Goal: Information Seeking & Learning: Learn about a topic

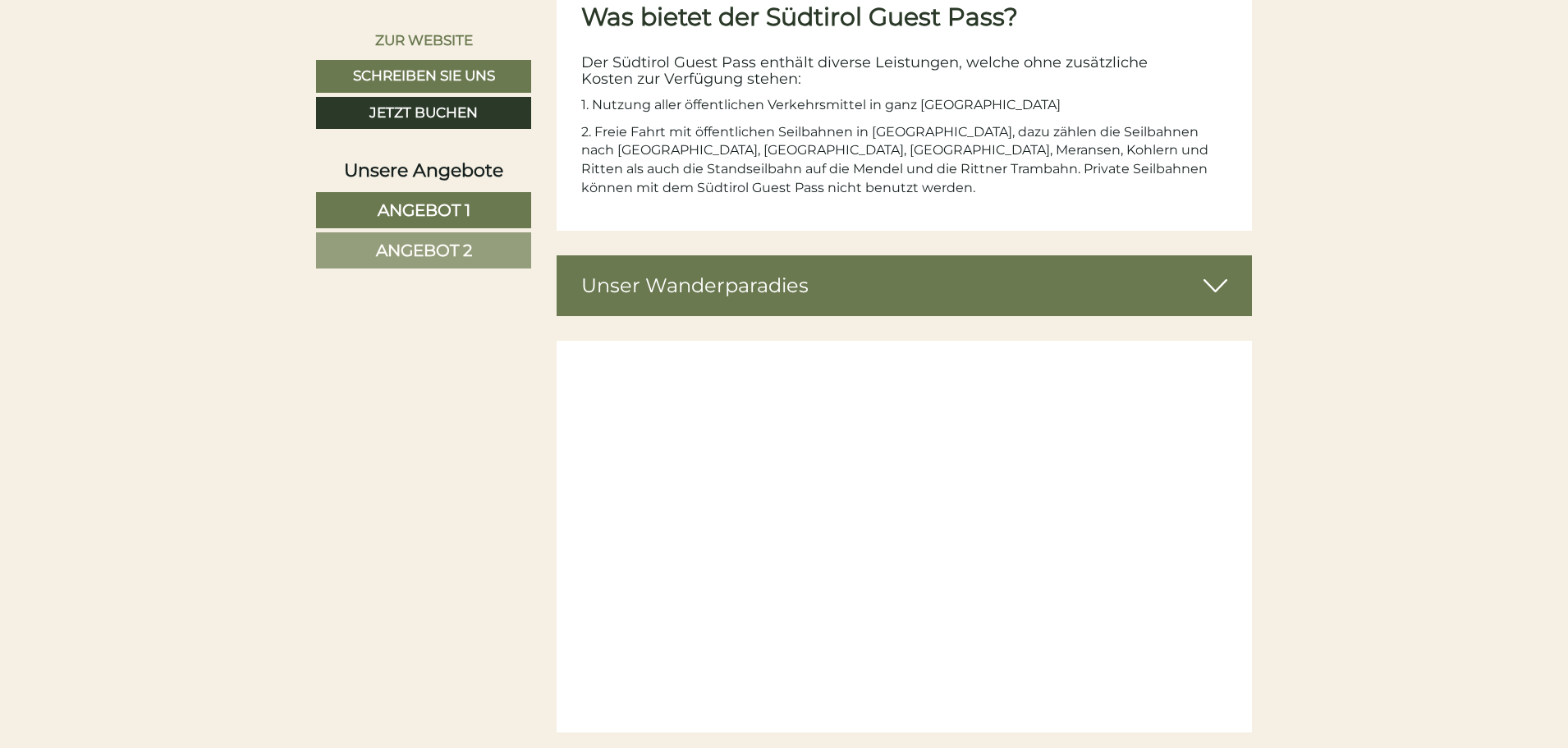
scroll to position [4516, 0]
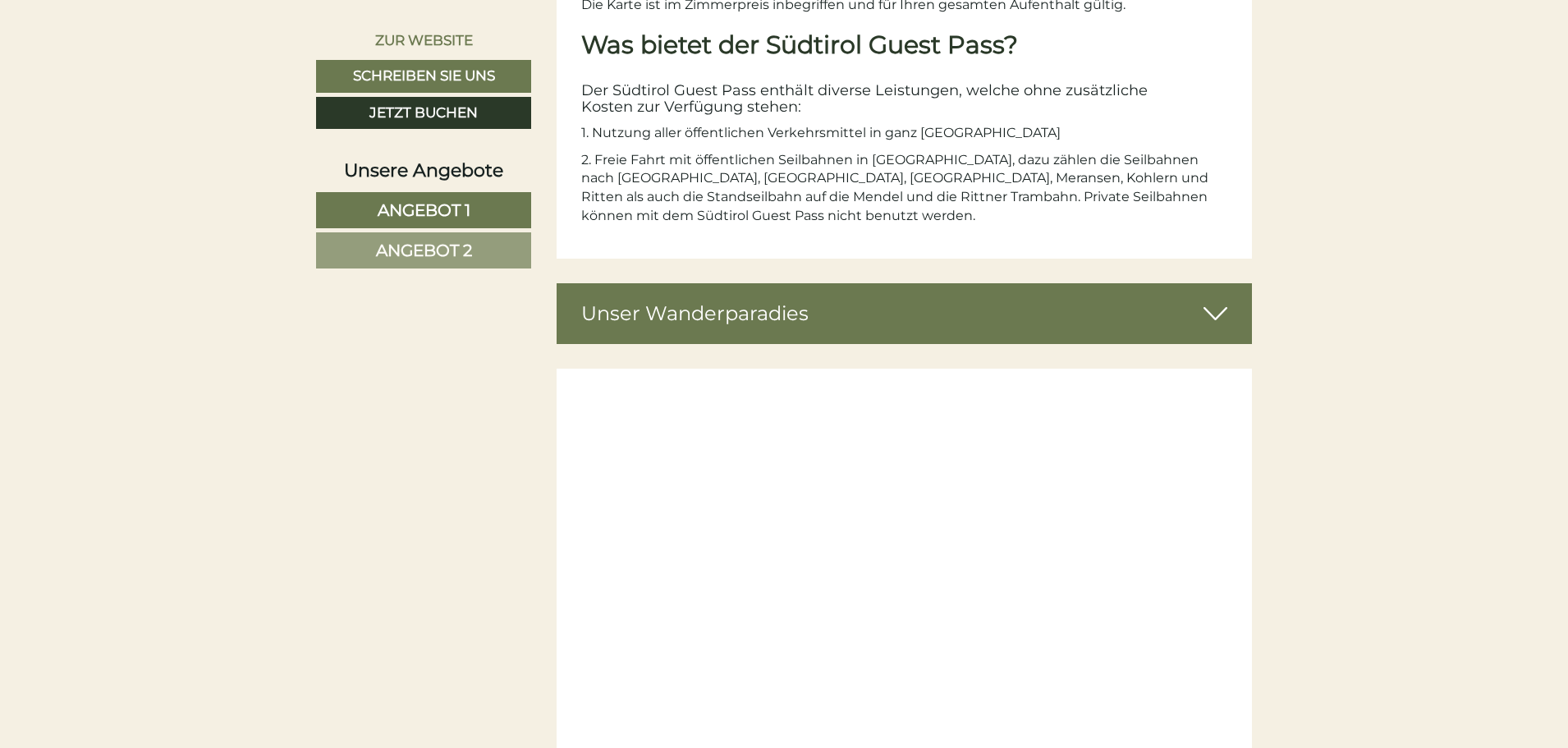
click at [1217, 310] on icon at bounding box center [1216, 314] width 24 height 28
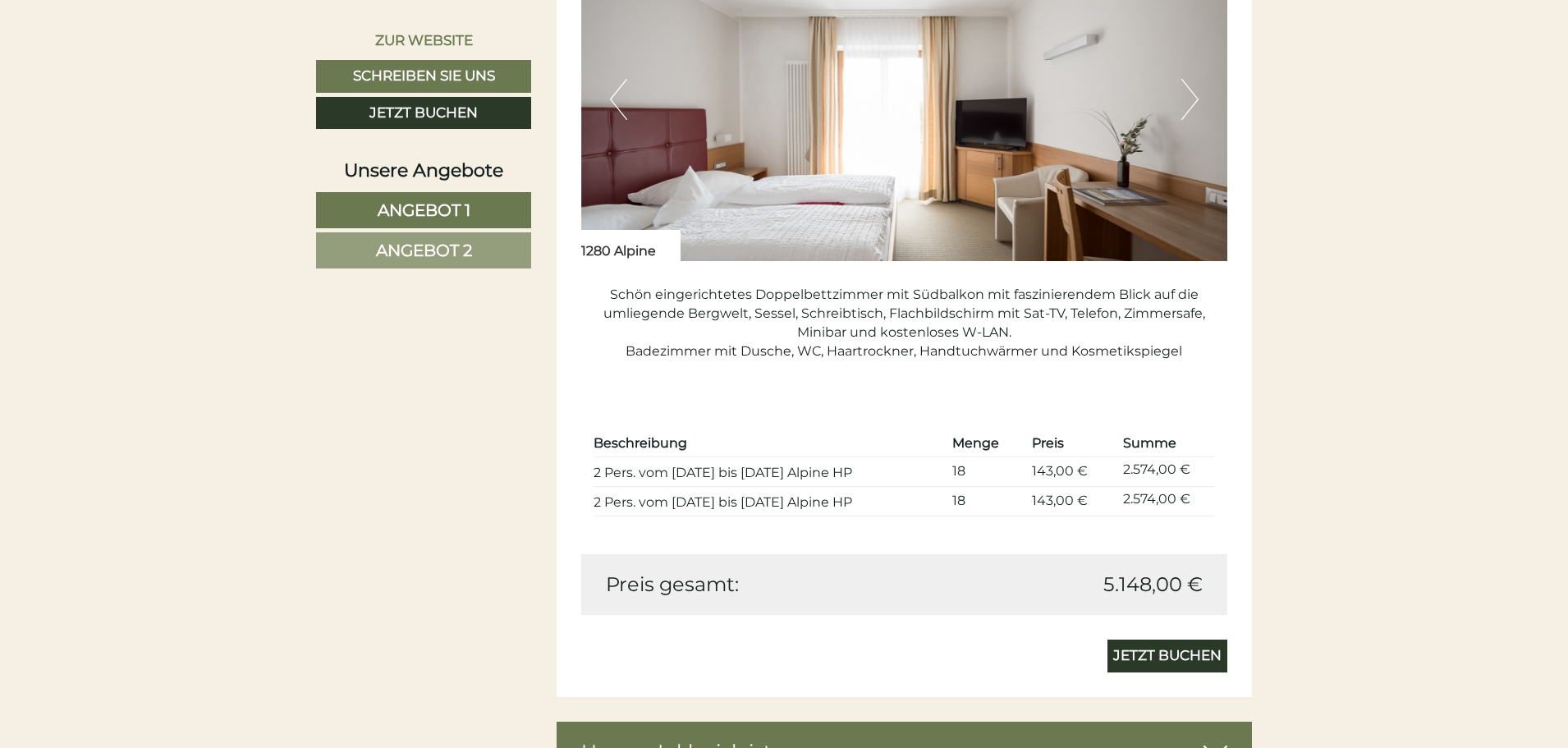
scroll to position [3037, 0]
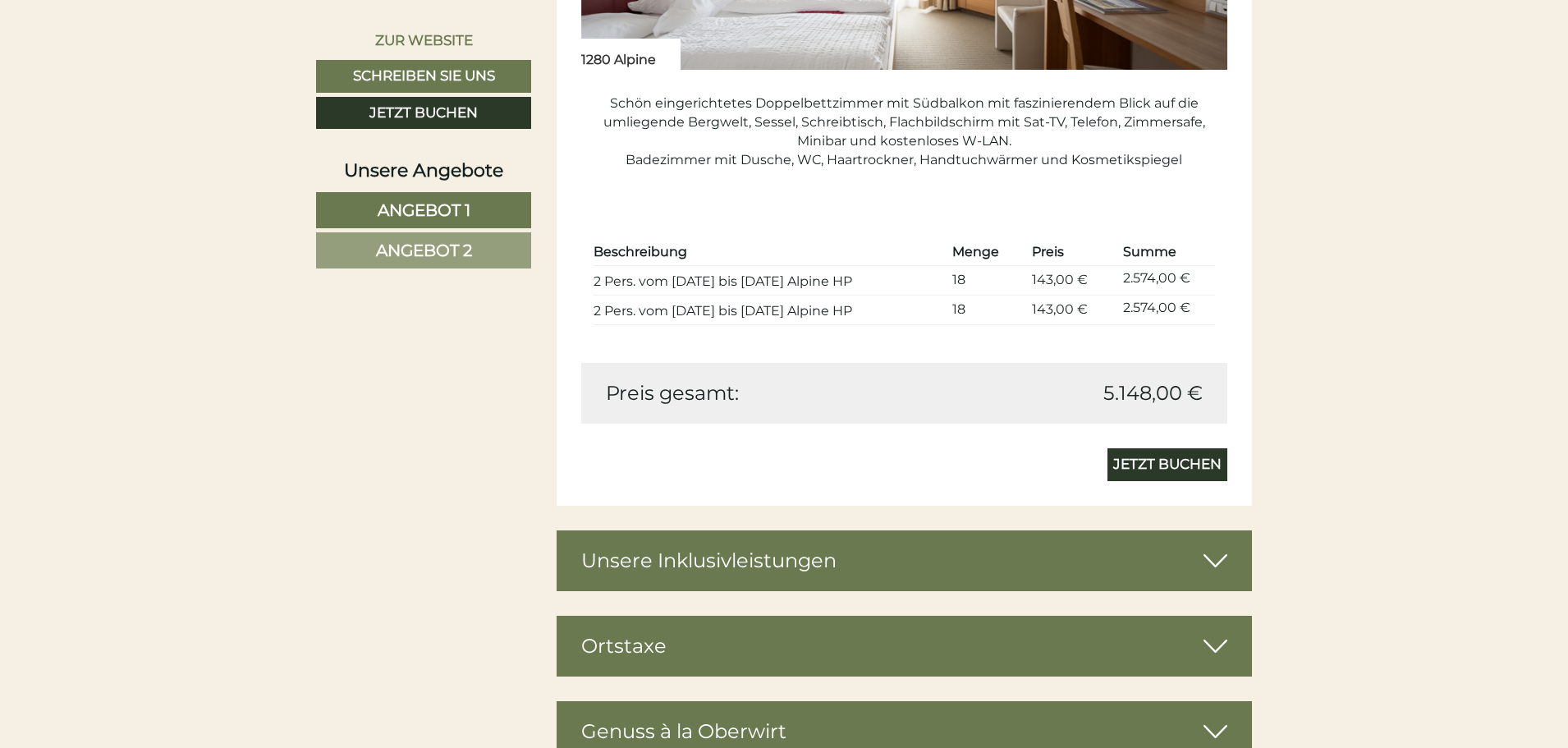
scroll to position [3474, 0]
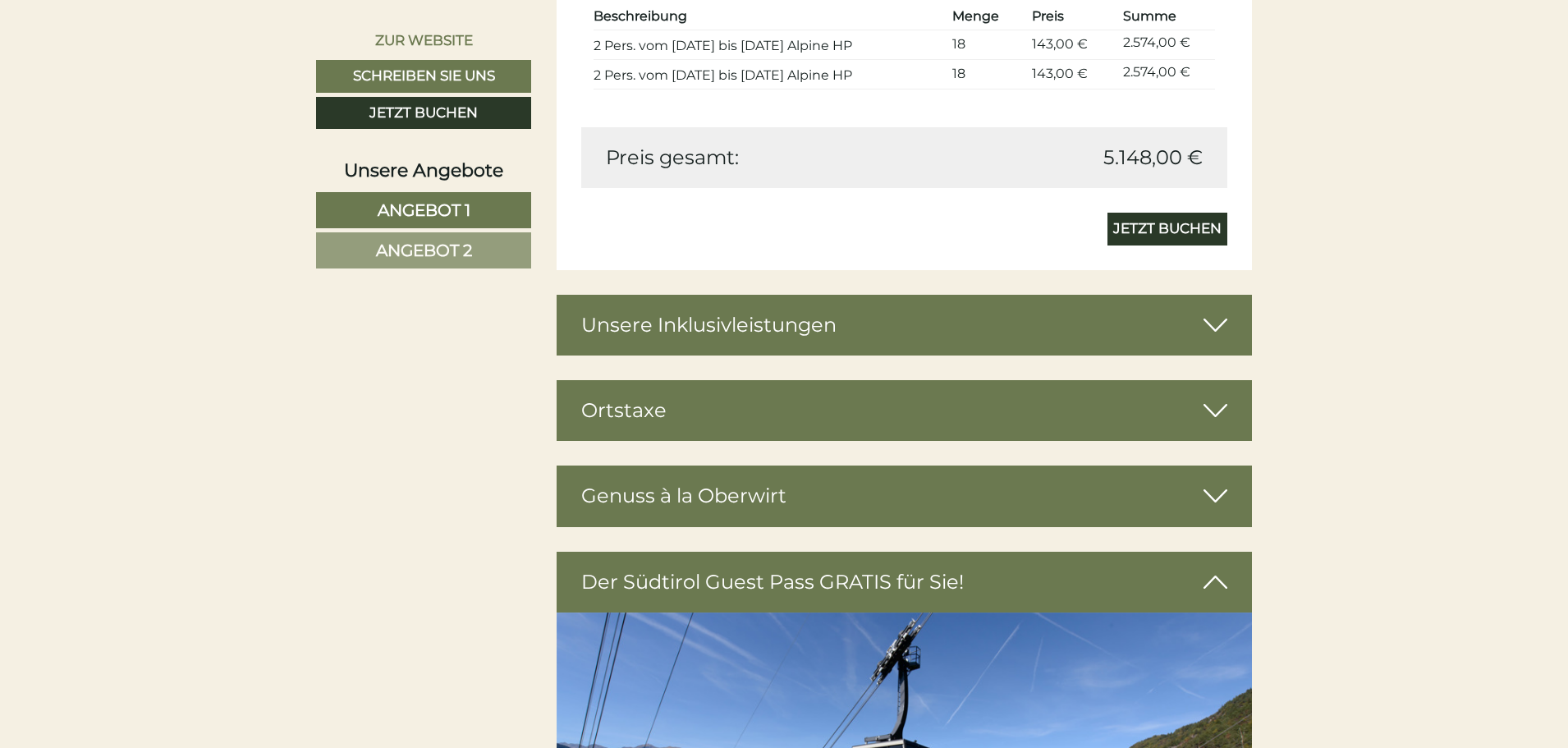
click at [1225, 324] on icon at bounding box center [1216, 326] width 24 height 28
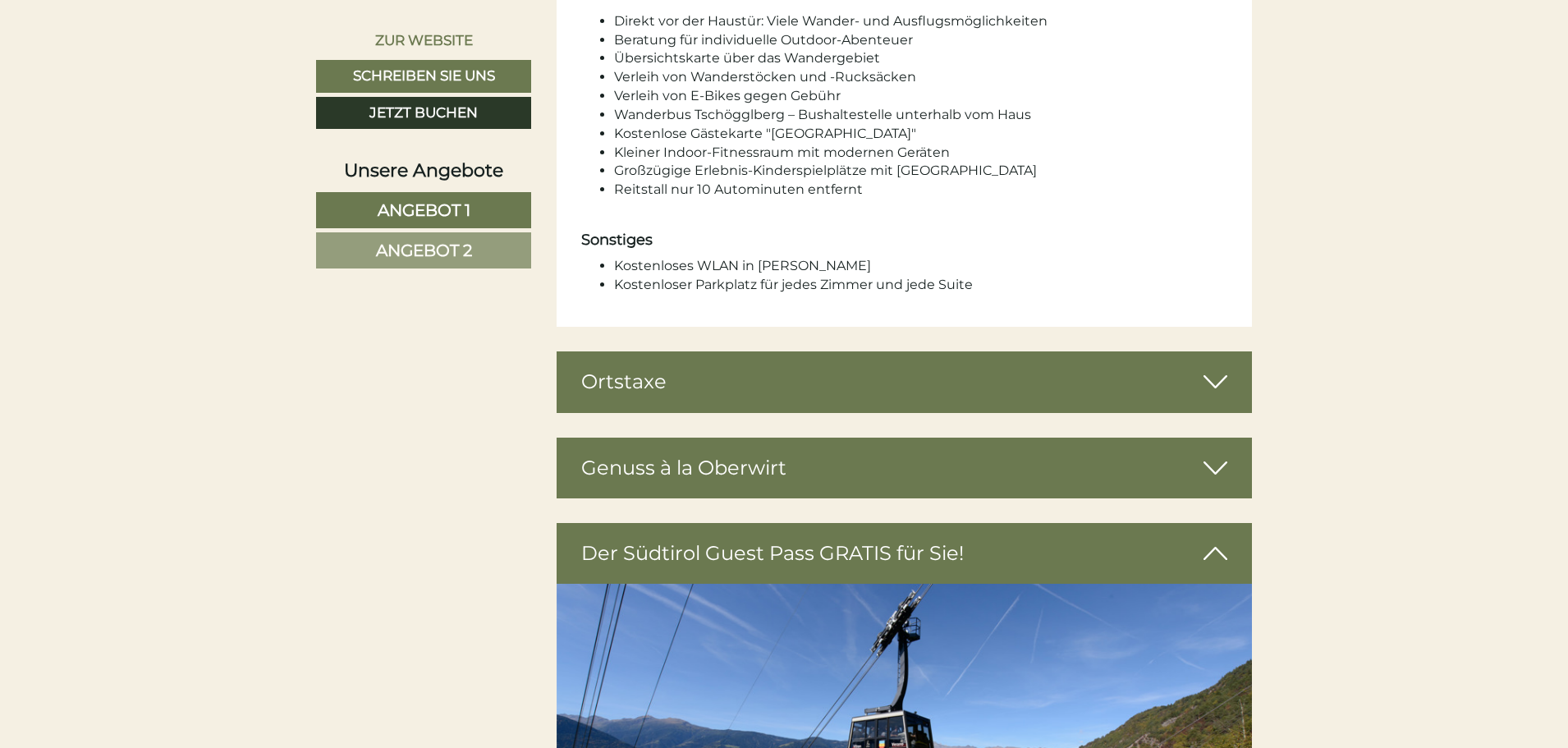
scroll to position [4953, 0]
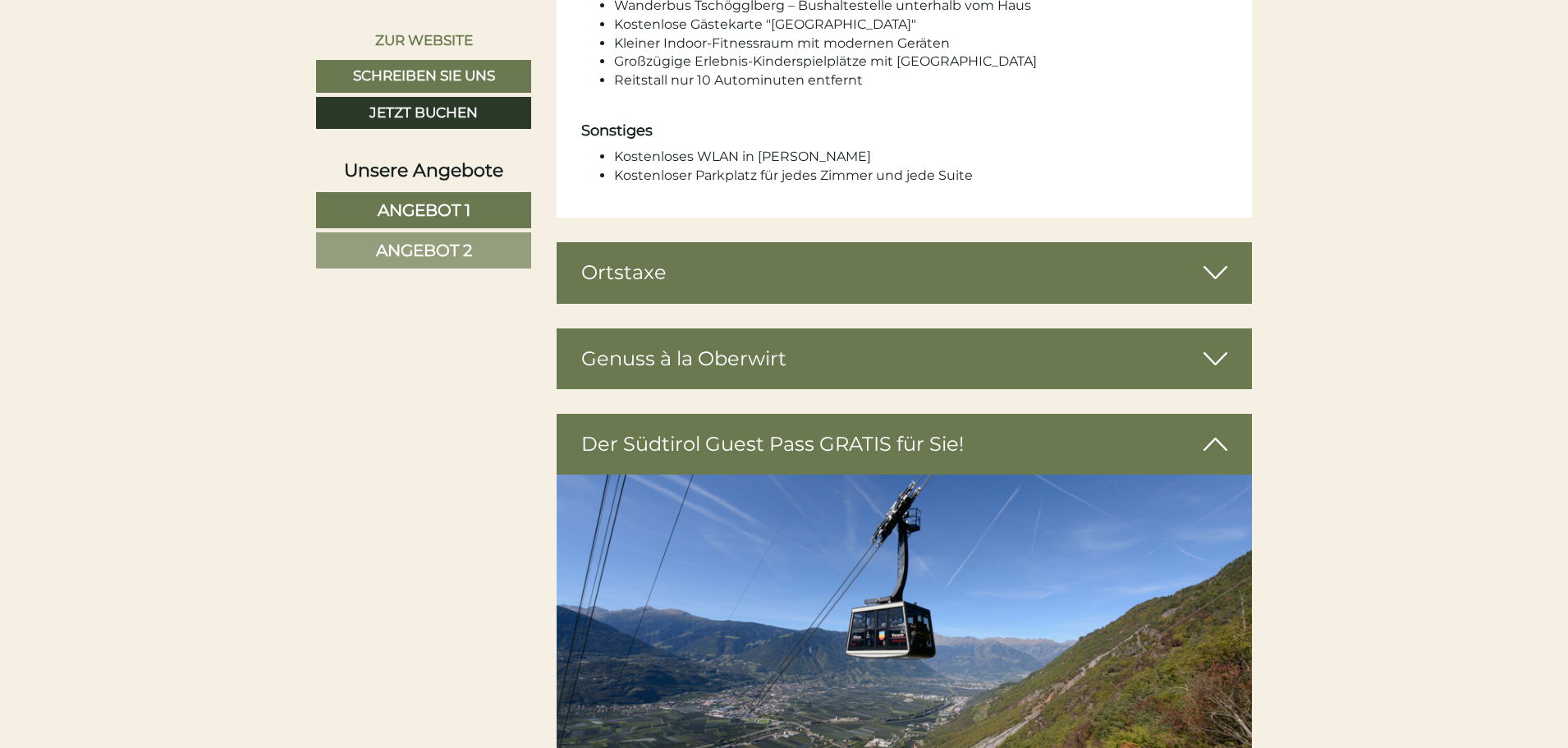
drag, startPoint x: 1213, startPoint y: 248, endPoint x: 1133, endPoint y: 266, distance: 82.0
click at [1213, 259] on icon at bounding box center [1216, 273] width 24 height 28
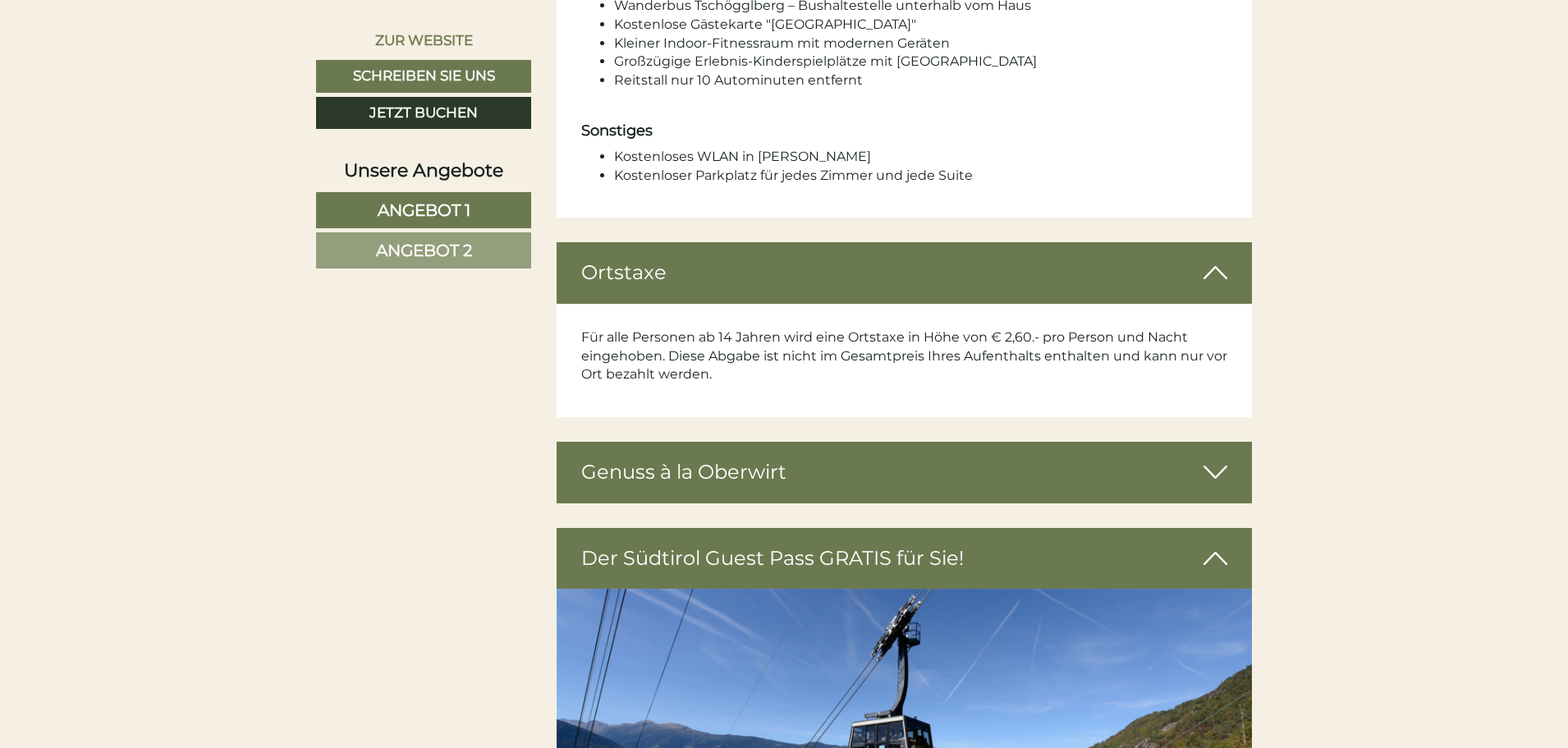
drag, startPoint x: 682, startPoint y: 448, endPoint x: 618, endPoint y: 444, distance: 64.1
click at [680, 450] on div "Genuss à la Oberwirt" at bounding box center [905, 472] width 697 height 61
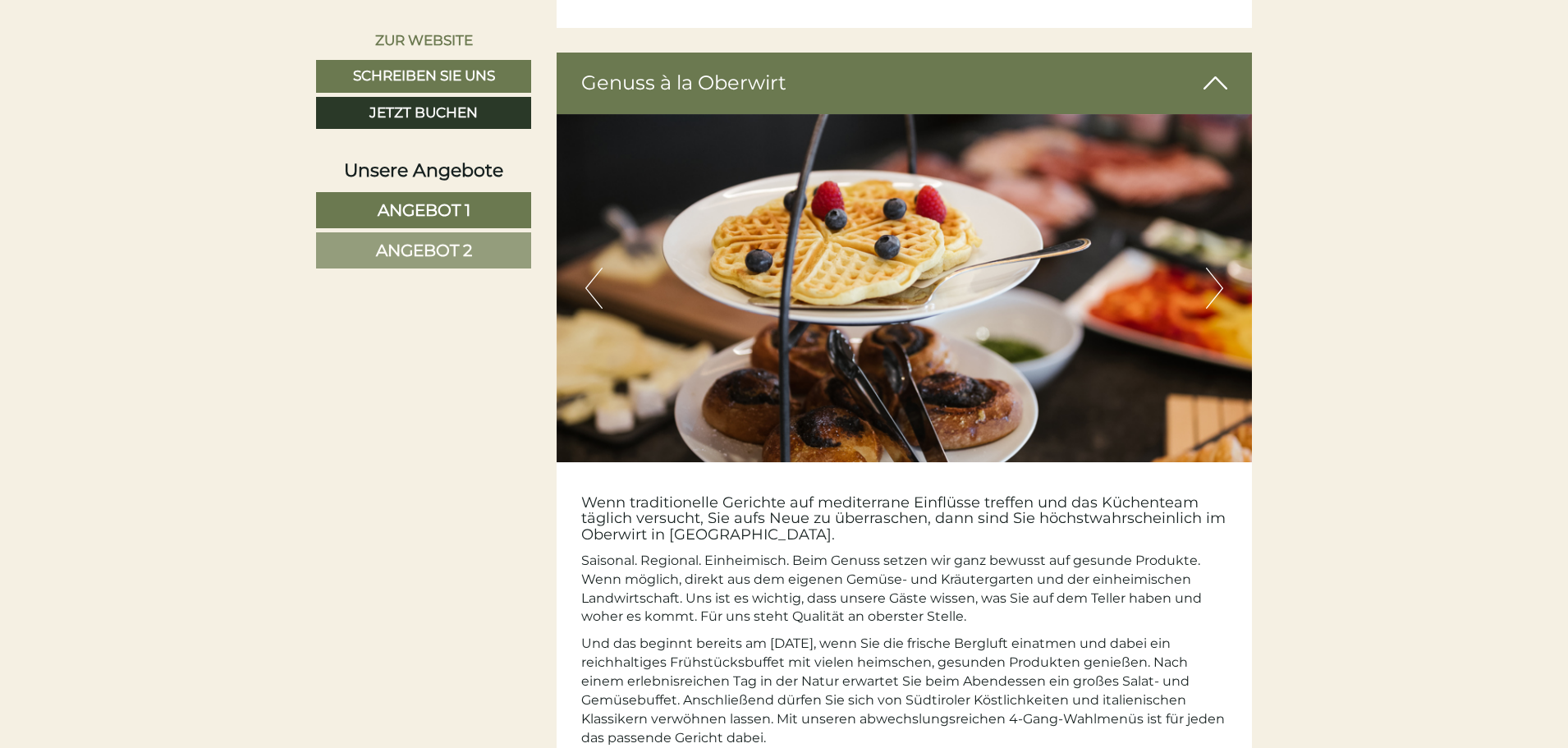
scroll to position [5447, 0]
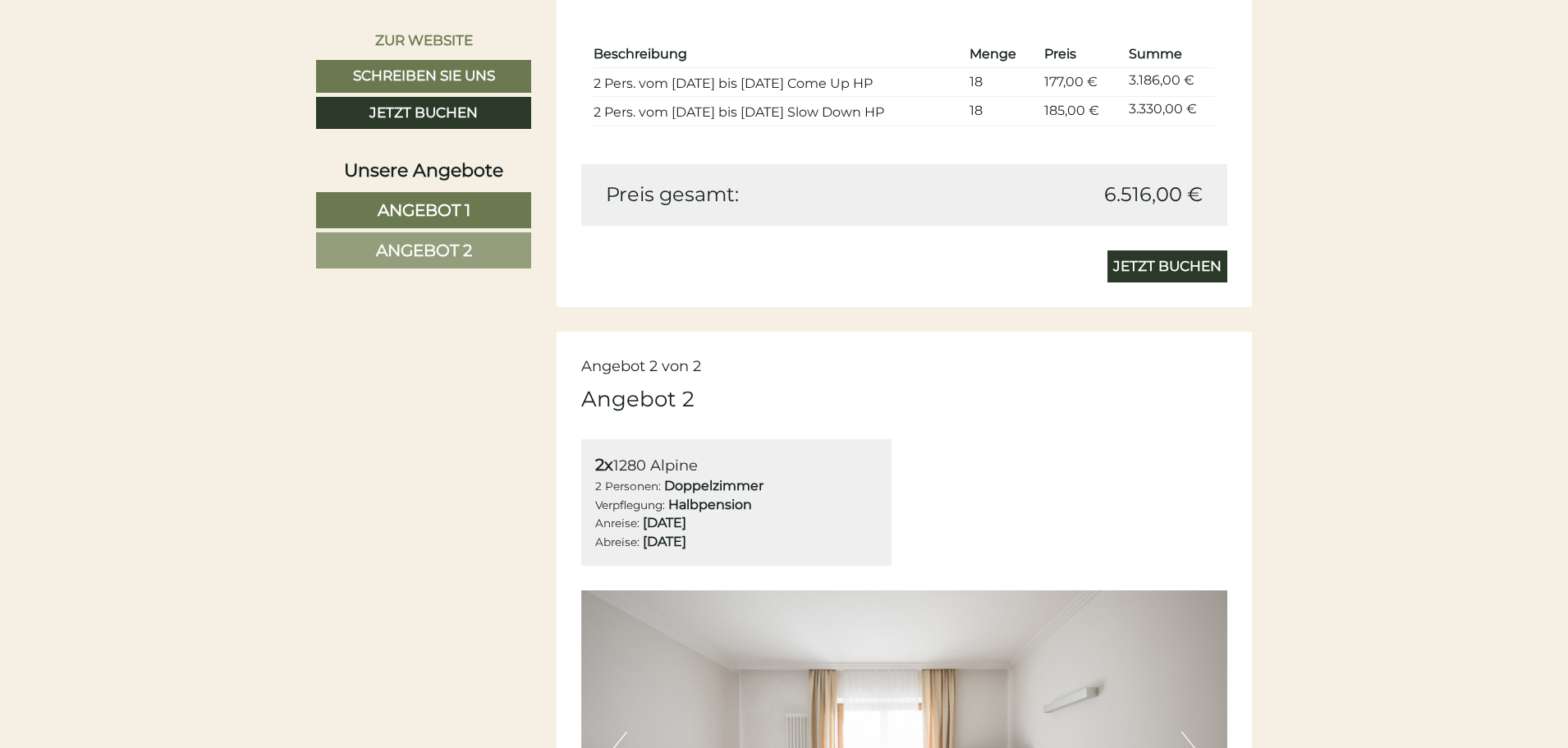
scroll to position [2380, 0]
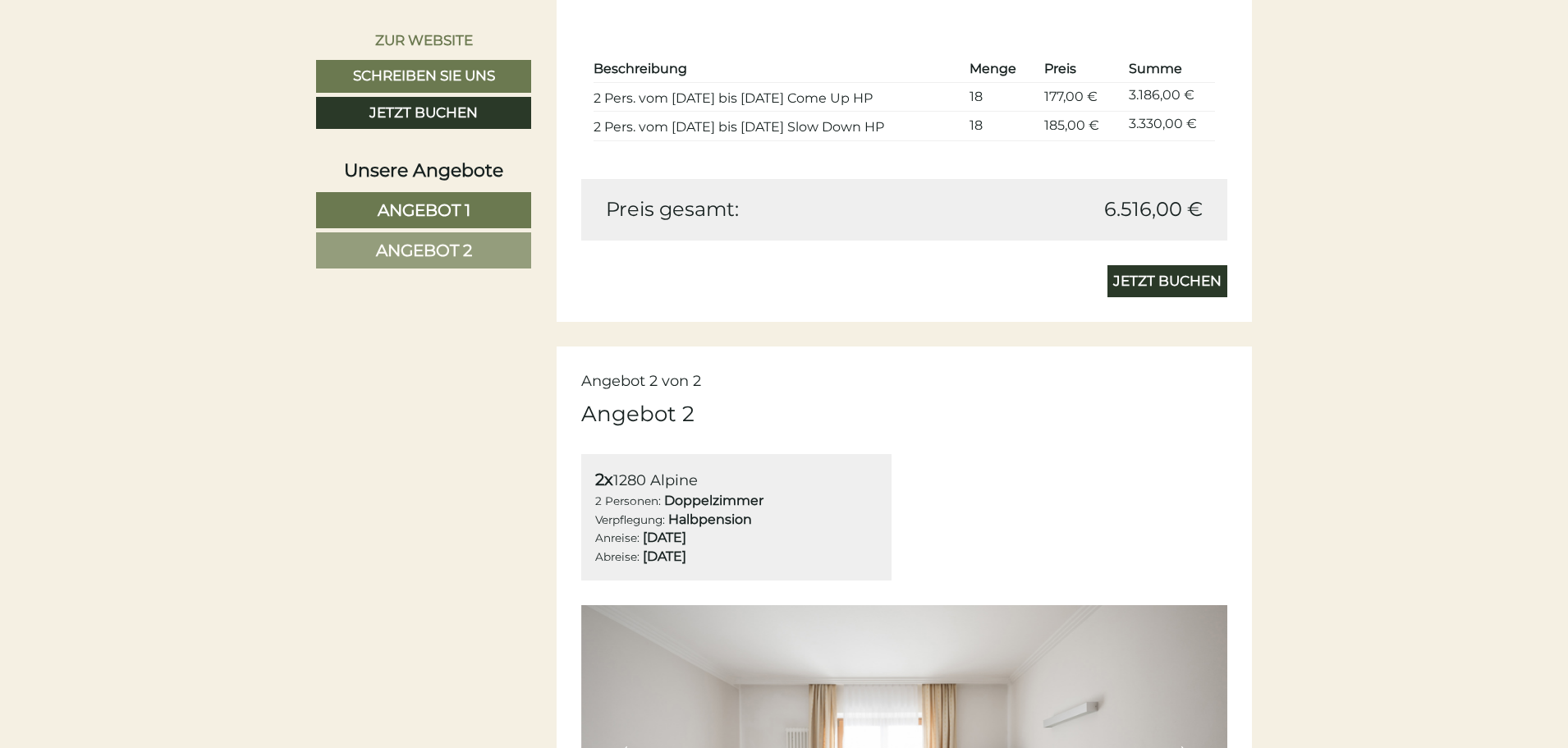
click at [984, 475] on div "2x 1280 Alpine 2 Personen: Doppelzimmer Verpflegung: Halbpension Anreise: [DATE…" at bounding box center [904, 517] width 672 height 127
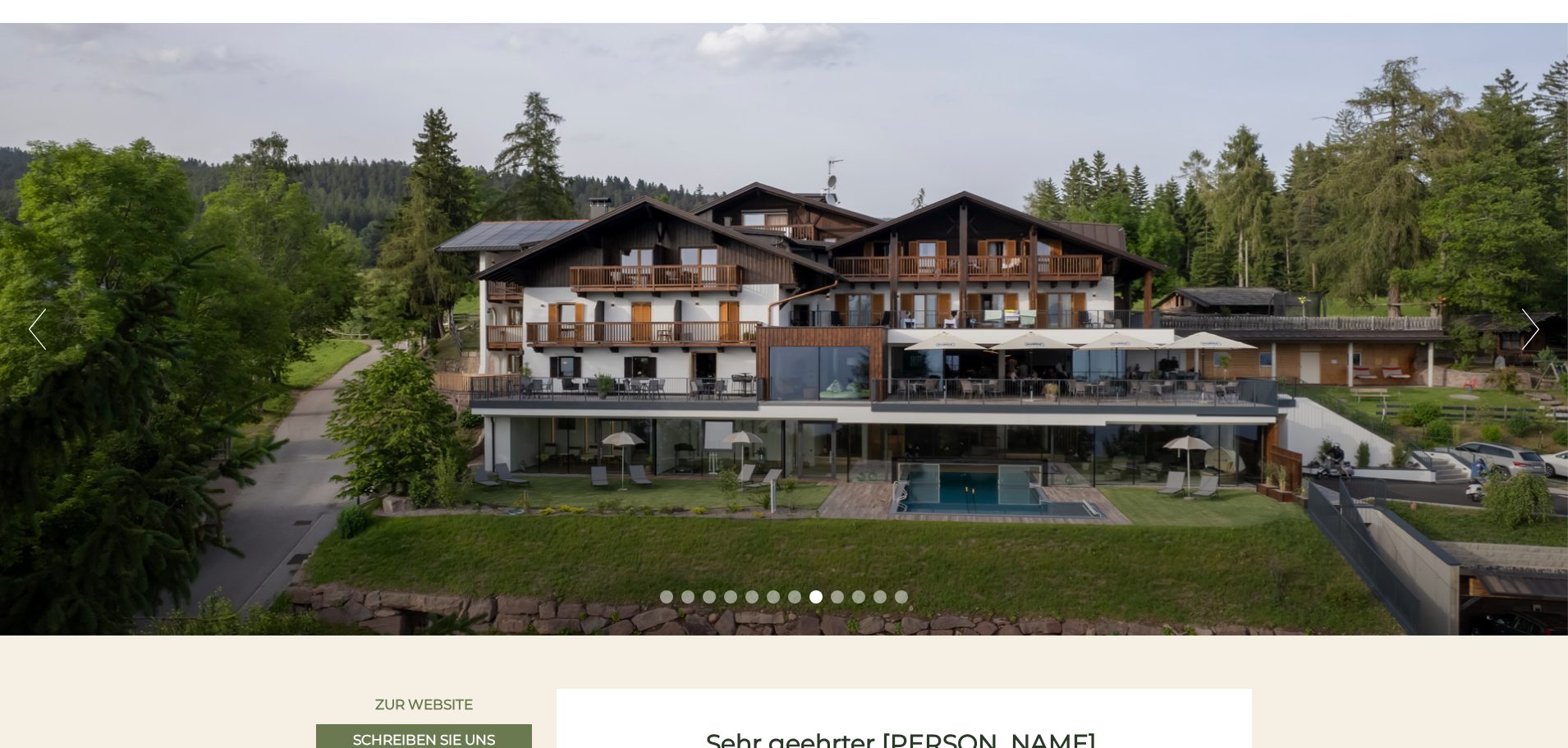
scroll to position [79, 0]
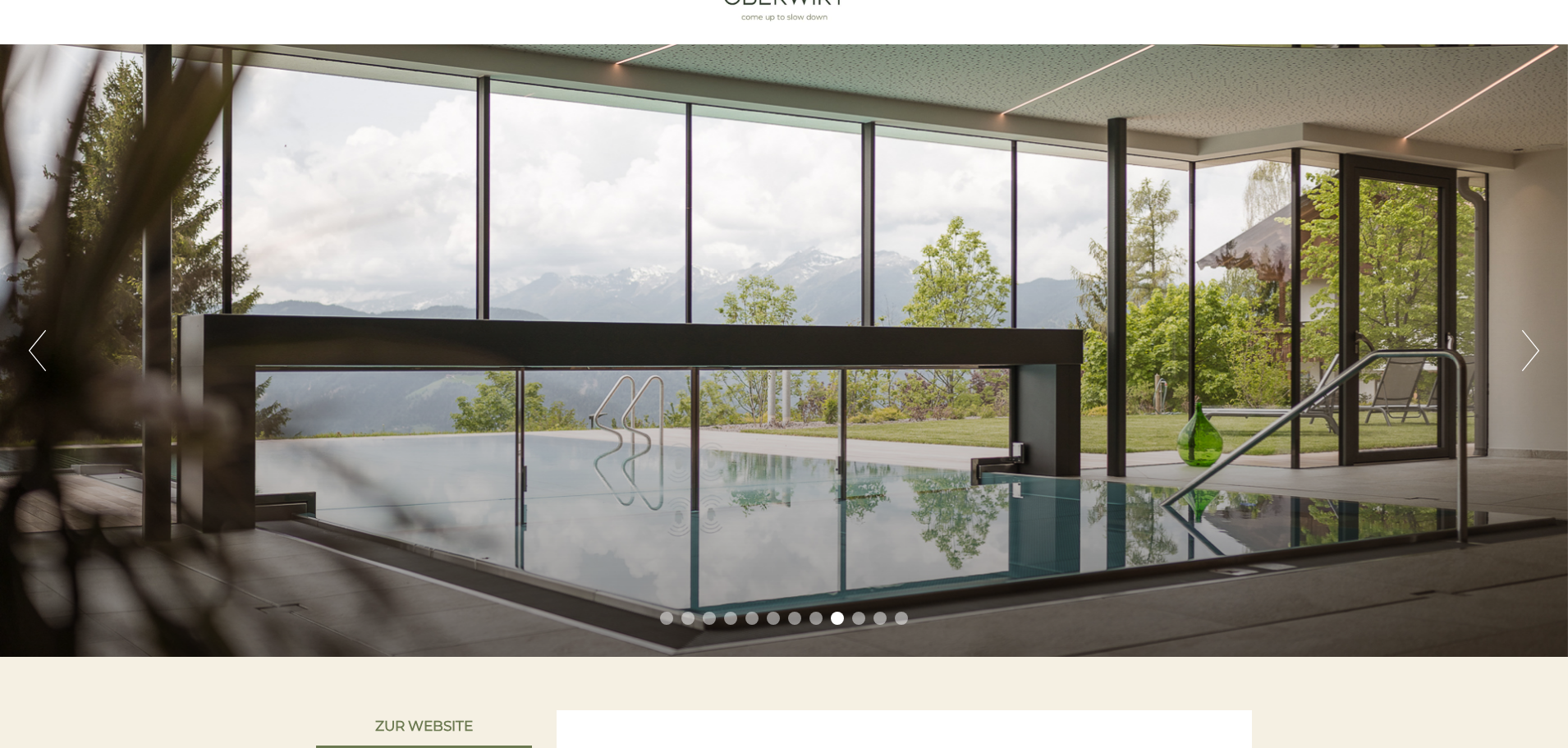
click at [46, 347] on div "Previous Next 1 2 3 4 5 6 7 8 9 10 11 12" at bounding box center [784, 351] width 1568 height 613
click at [26, 342] on div "Previous Next 1 2 3 4 5 6 7 8 9 10 11 12" at bounding box center [784, 351] width 1568 height 613
click at [39, 356] on button "Previous" at bounding box center [37, 351] width 17 height 41
click at [1532, 352] on button "Next" at bounding box center [1530, 351] width 17 height 41
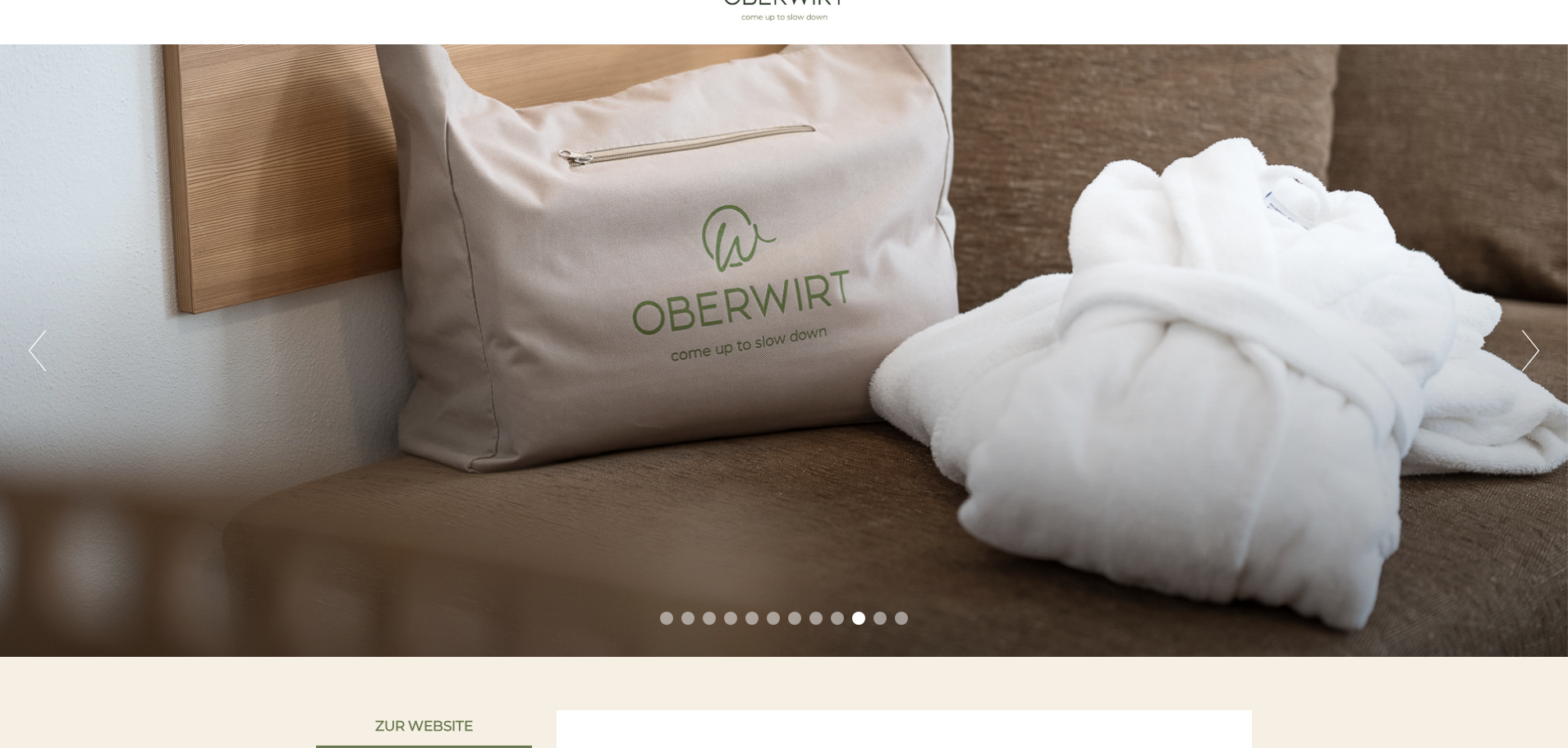
click at [1532, 352] on button "Next" at bounding box center [1530, 351] width 17 height 41
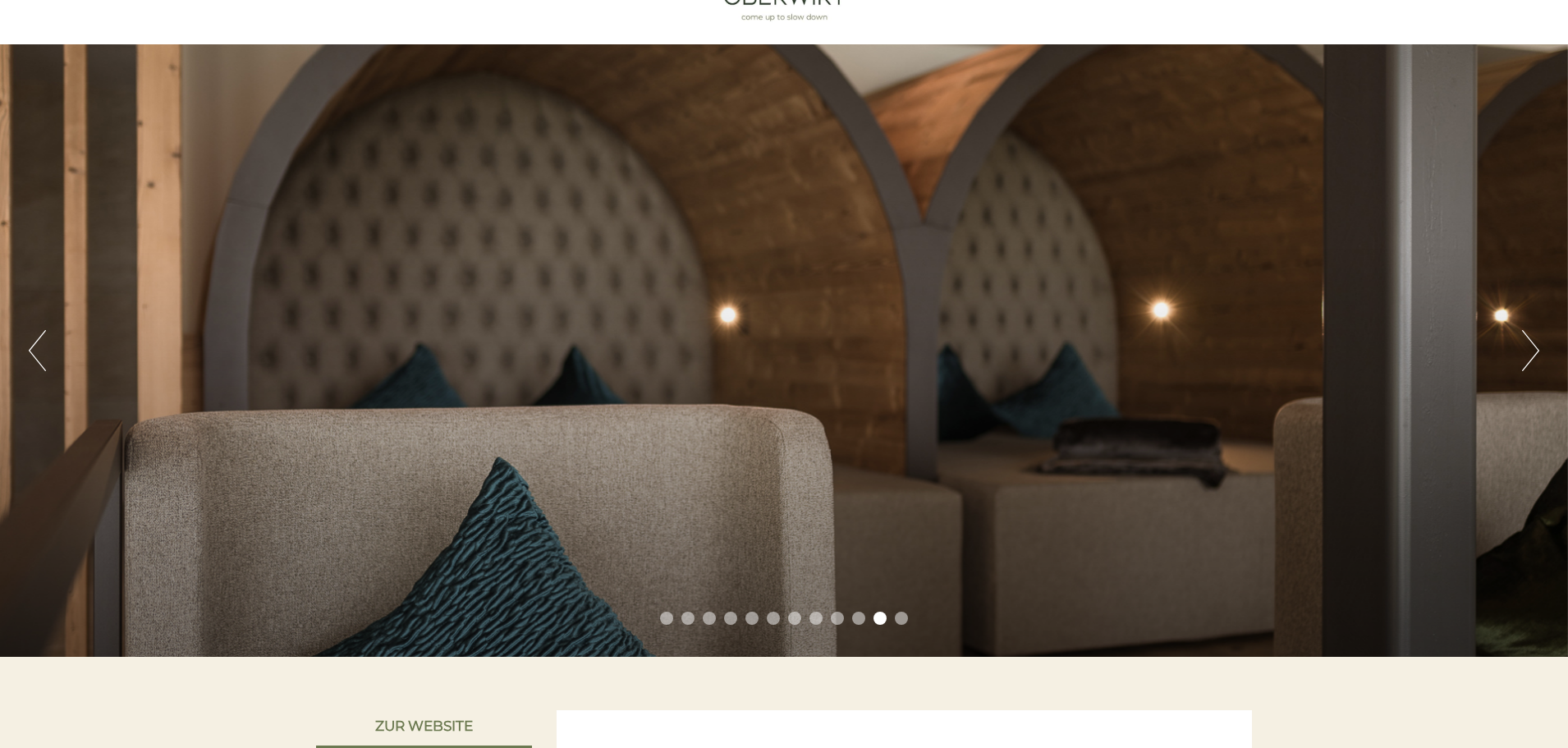
click at [1532, 352] on button "Next" at bounding box center [1530, 351] width 17 height 41
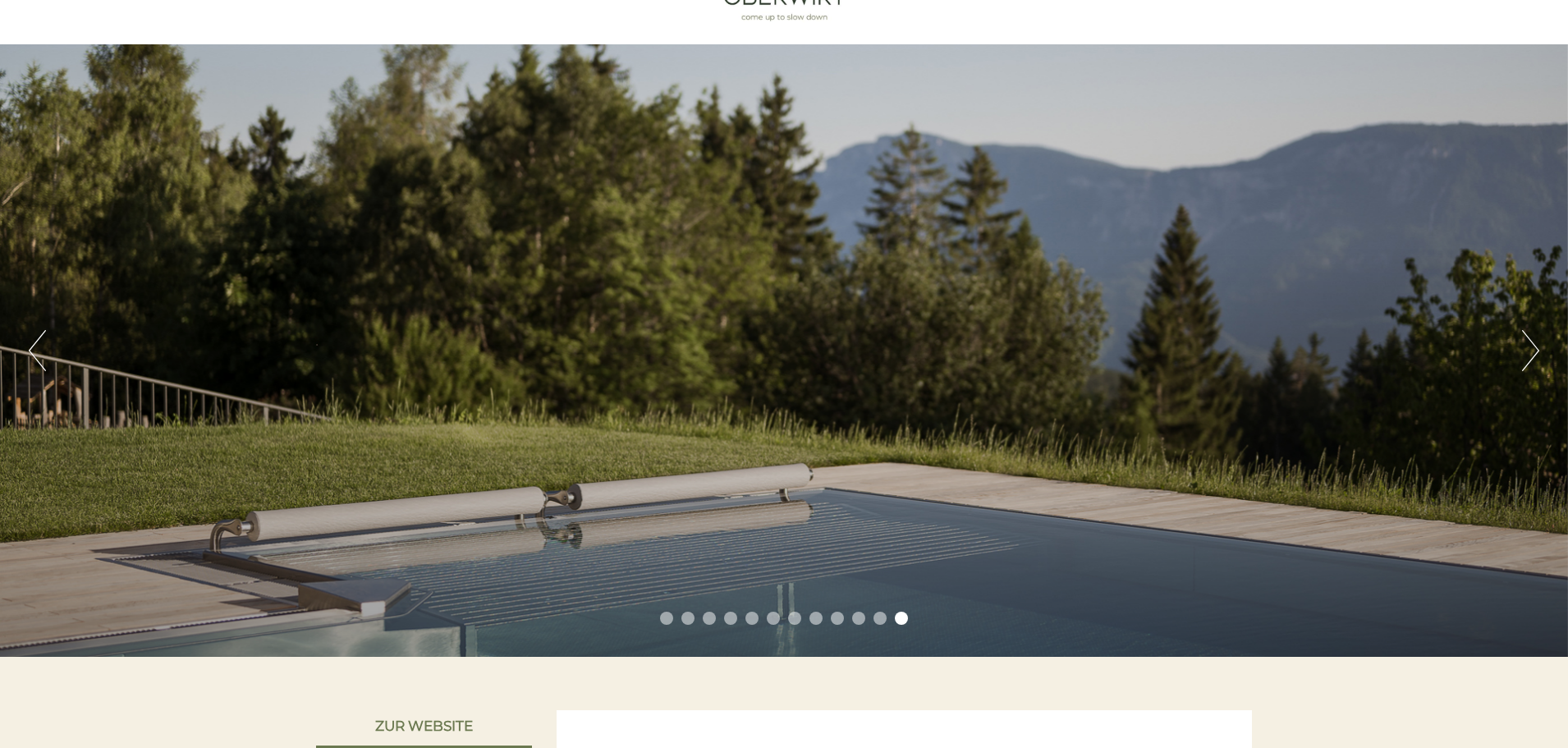
click at [1532, 352] on button "Next" at bounding box center [1530, 351] width 17 height 41
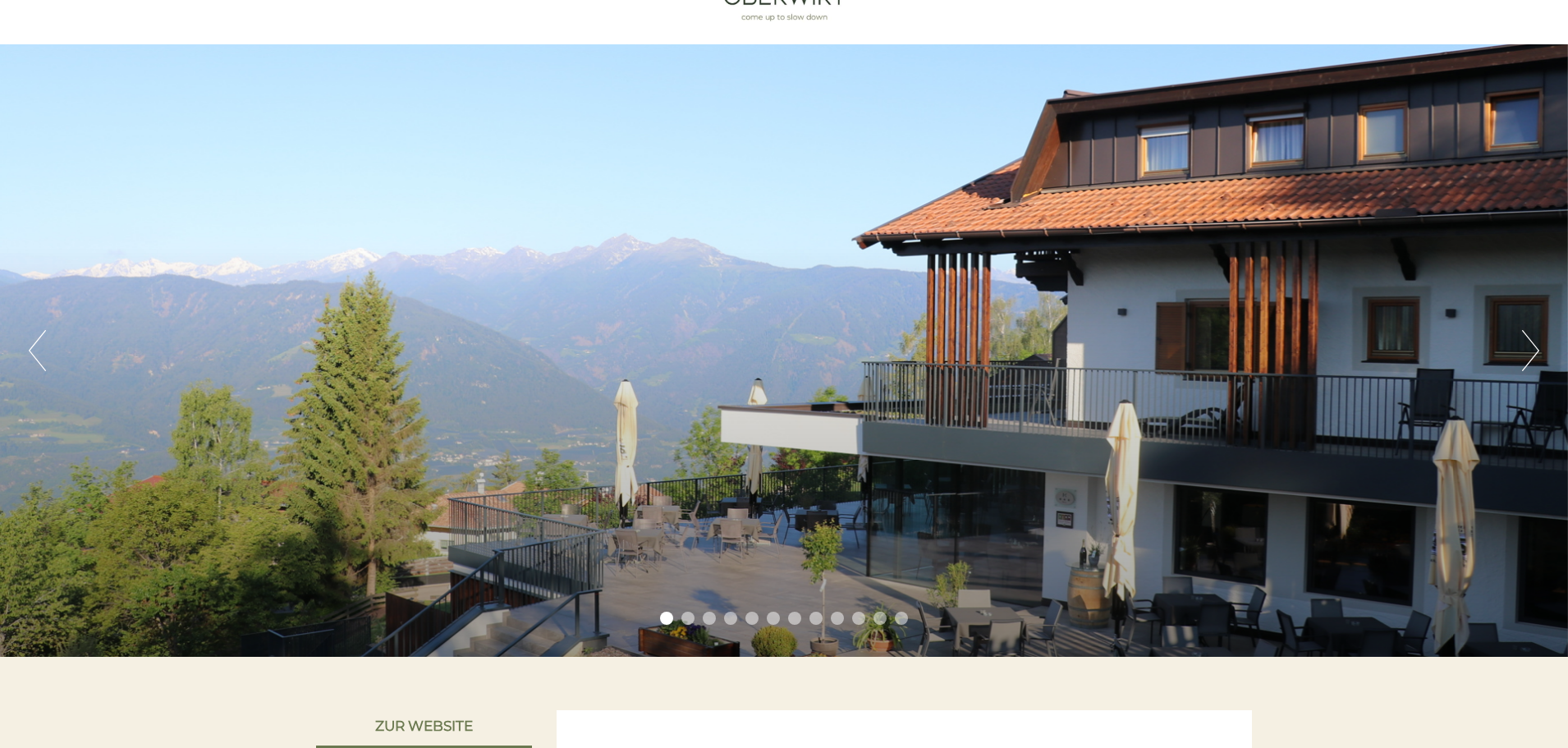
click at [1532, 352] on button "Next" at bounding box center [1530, 351] width 17 height 41
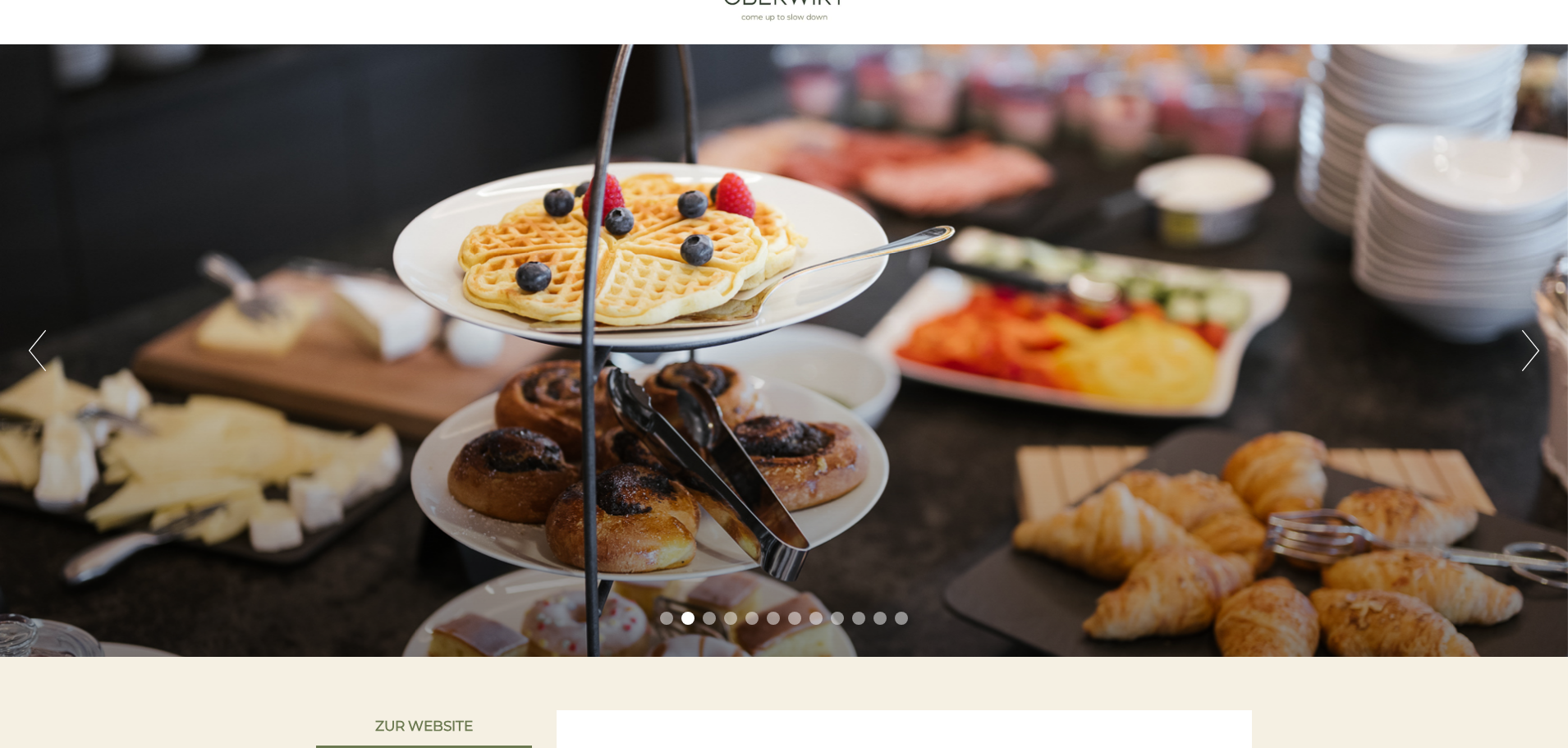
click at [1532, 352] on button "Next" at bounding box center [1530, 351] width 17 height 41
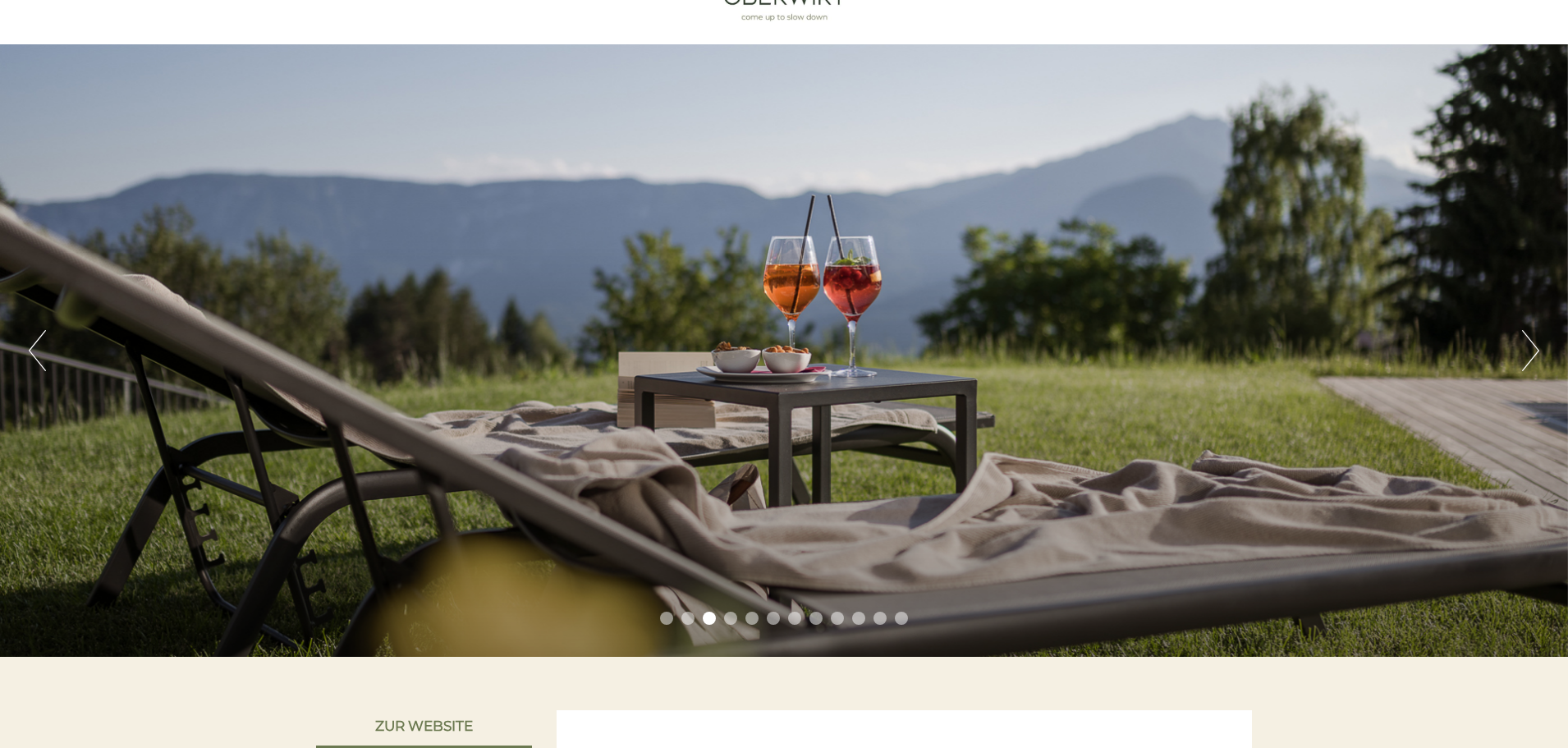
click at [1532, 352] on button "Next" at bounding box center [1530, 351] width 17 height 41
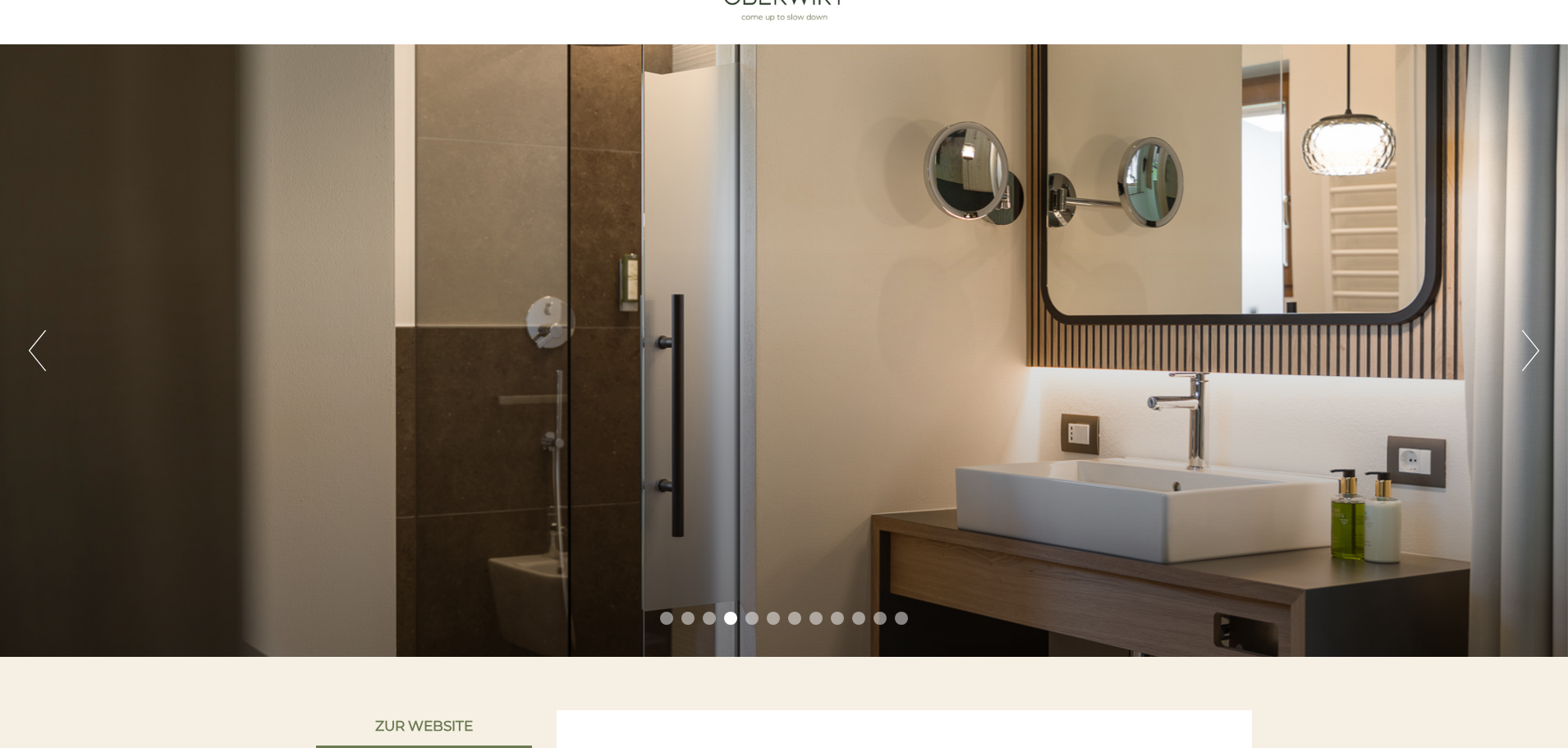
click at [1532, 352] on button "Next" at bounding box center [1530, 351] width 17 height 41
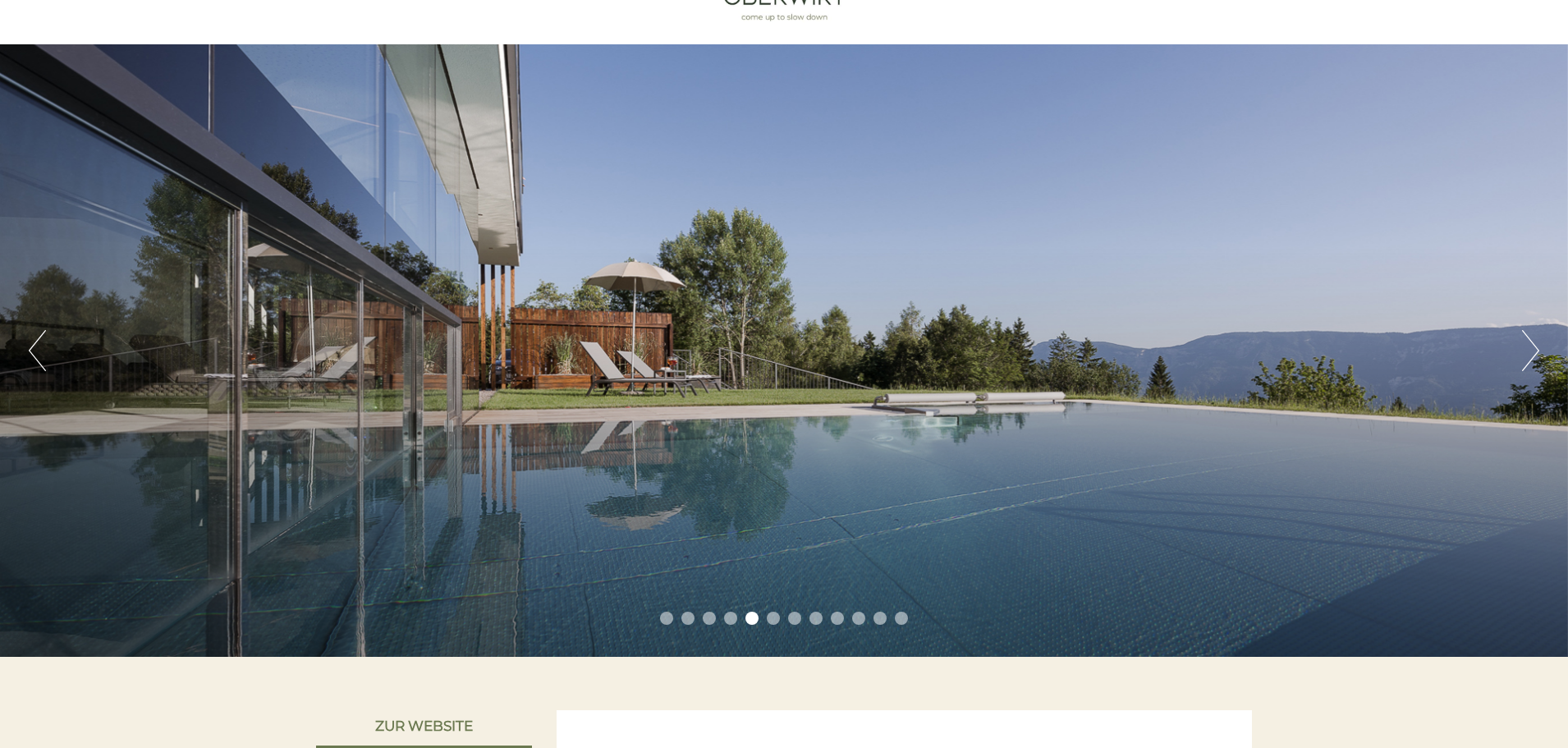
click at [1532, 353] on button "Next" at bounding box center [1530, 351] width 17 height 41
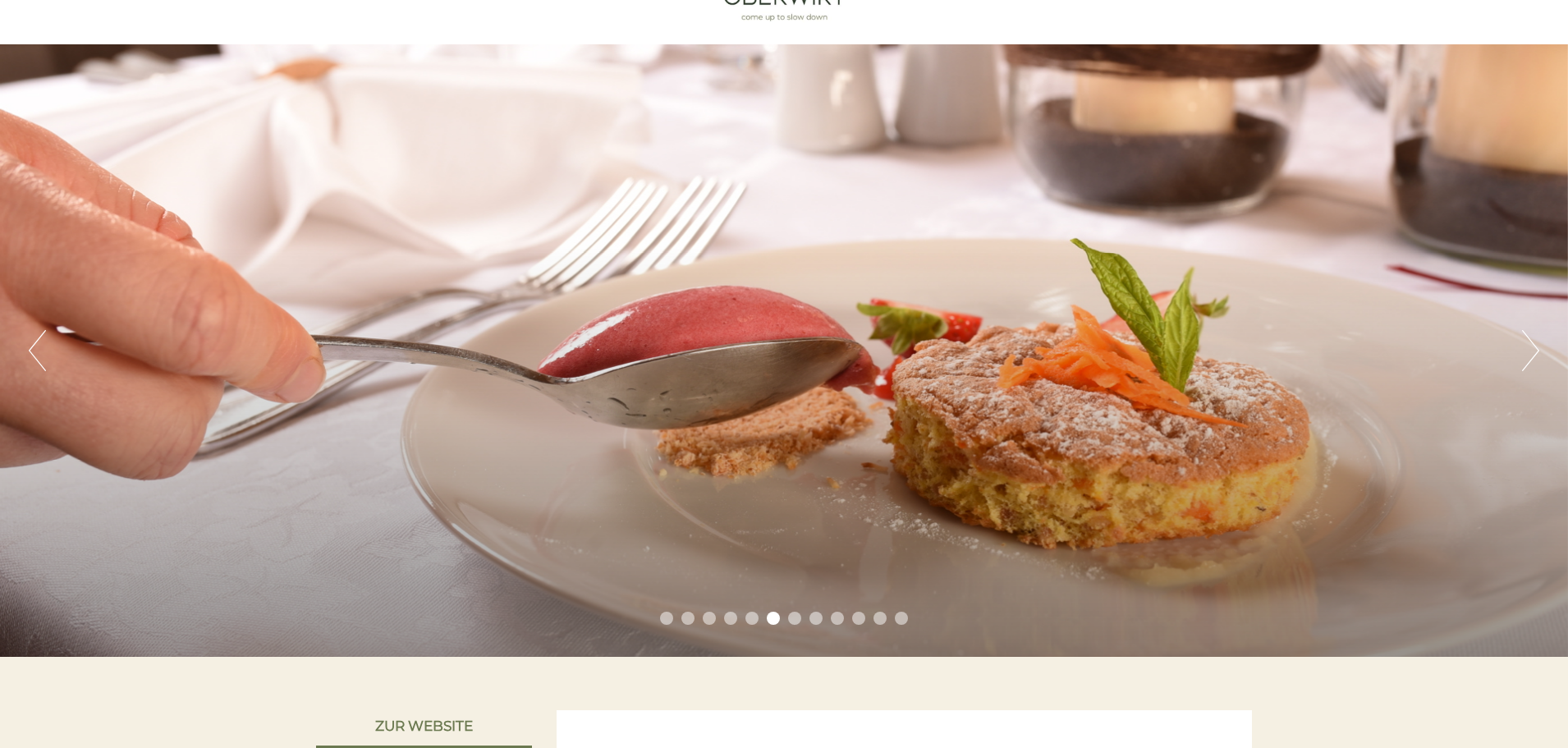
click at [1532, 354] on button "Next" at bounding box center [1530, 351] width 17 height 41
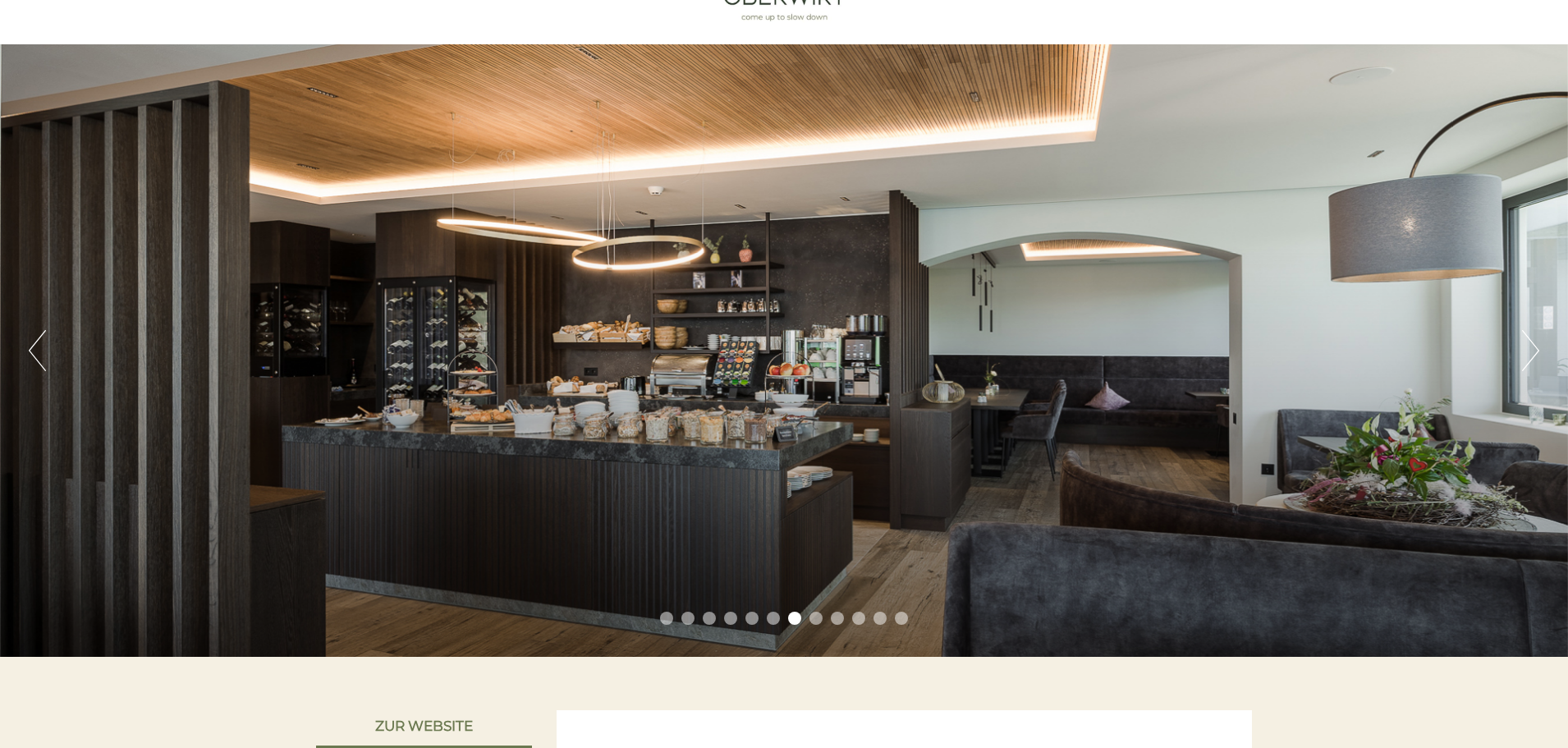
click at [1532, 354] on button "Next" at bounding box center [1530, 351] width 17 height 41
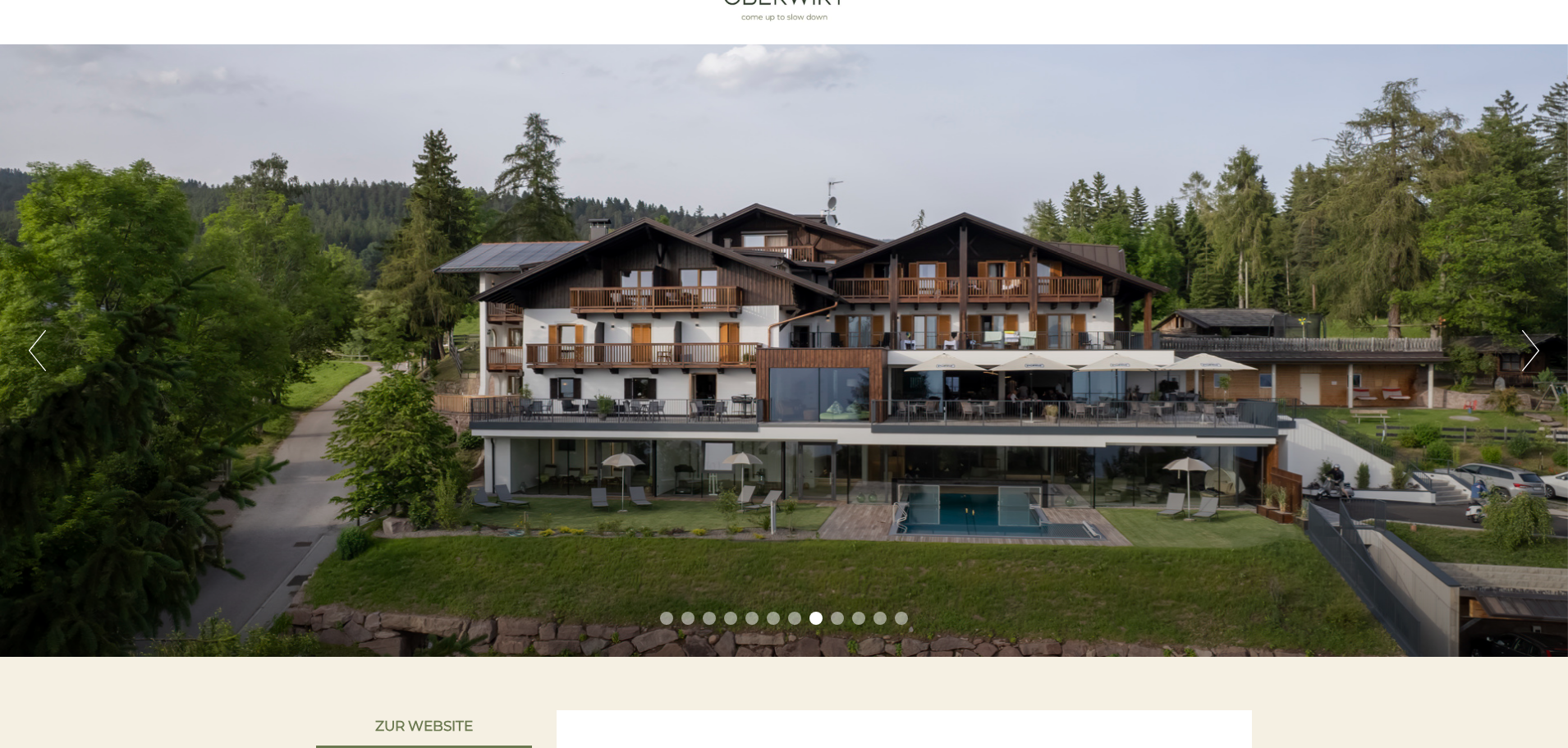
click at [1532, 354] on button "Next" at bounding box center [1530, 351] width 17 height 41
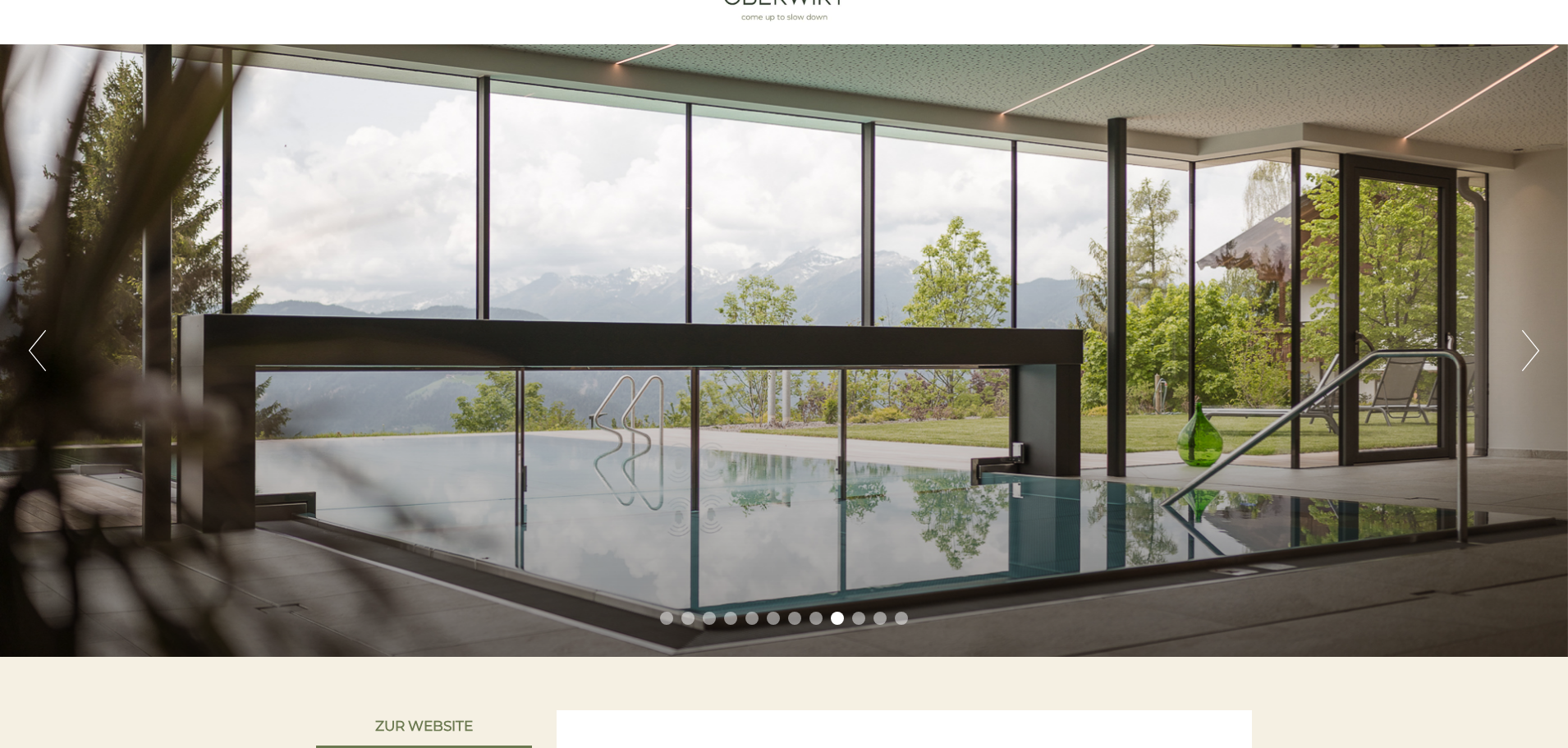
click at [1530, 355] on button "Next" at bounding box center [1530, 351] width 17 height 41
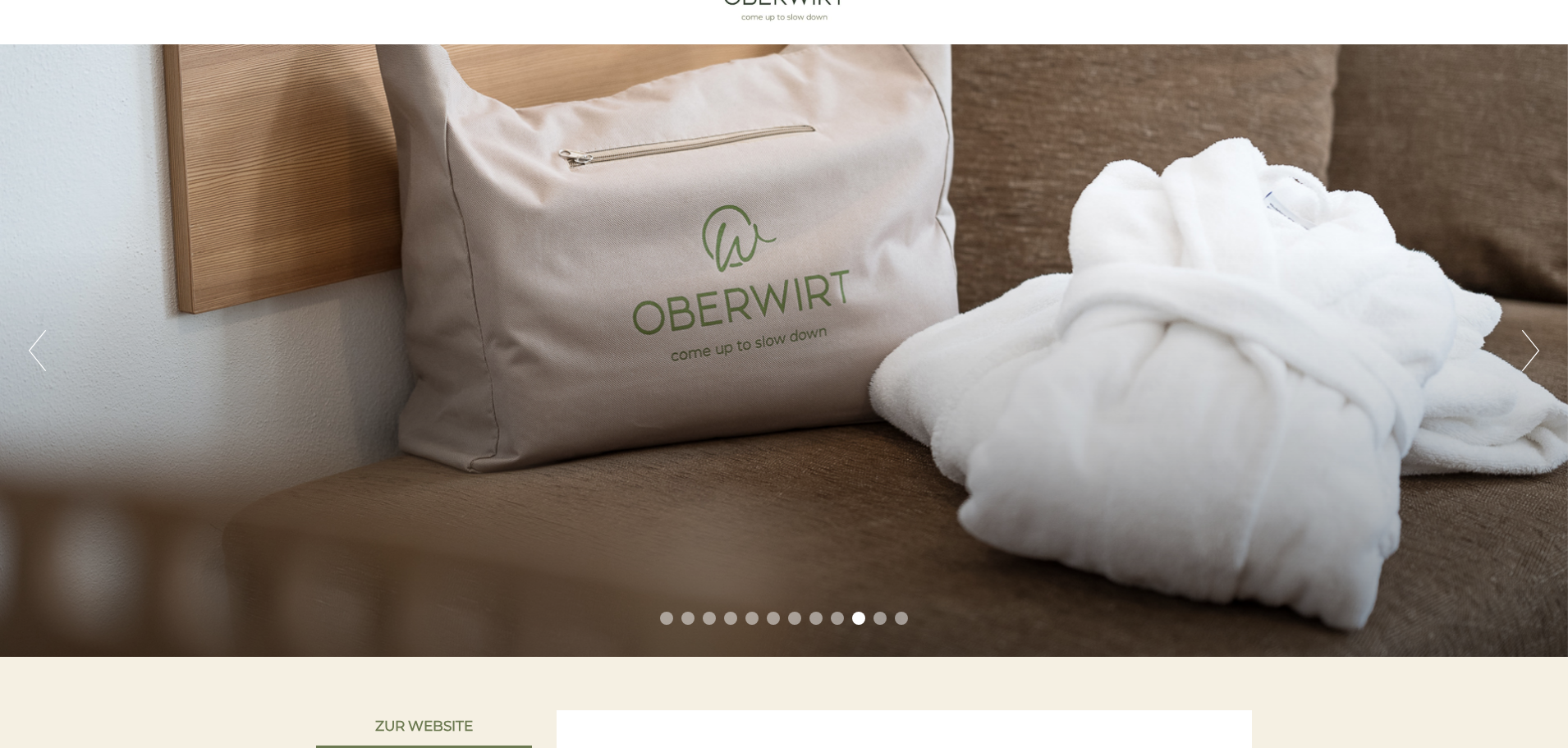
click at [1530, 355] on button "Next" at bounding box center [1530, 351] width 17 height 41
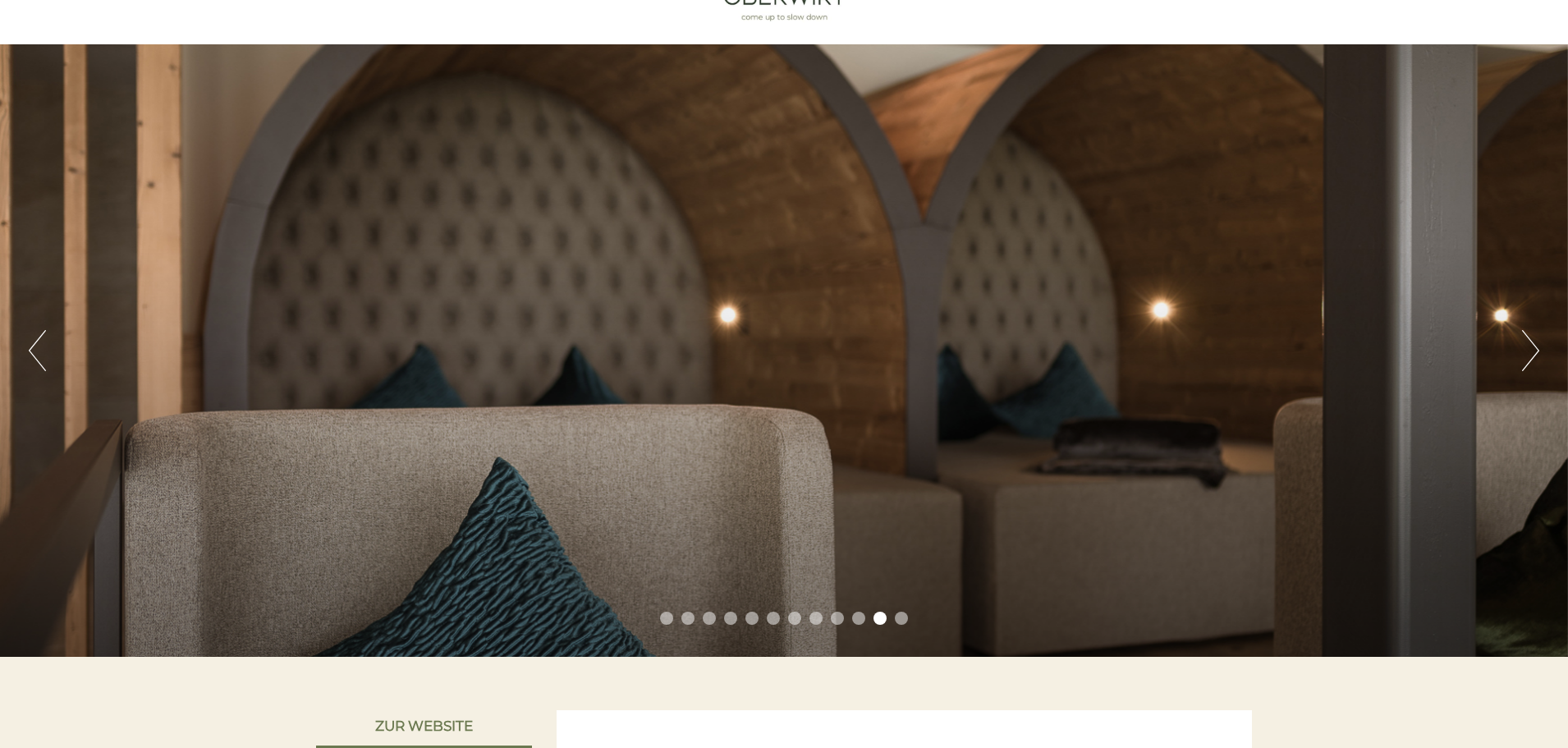
click at [1530, 355] on button "Next" at bounding box center [1530, 351] width 17 height 41
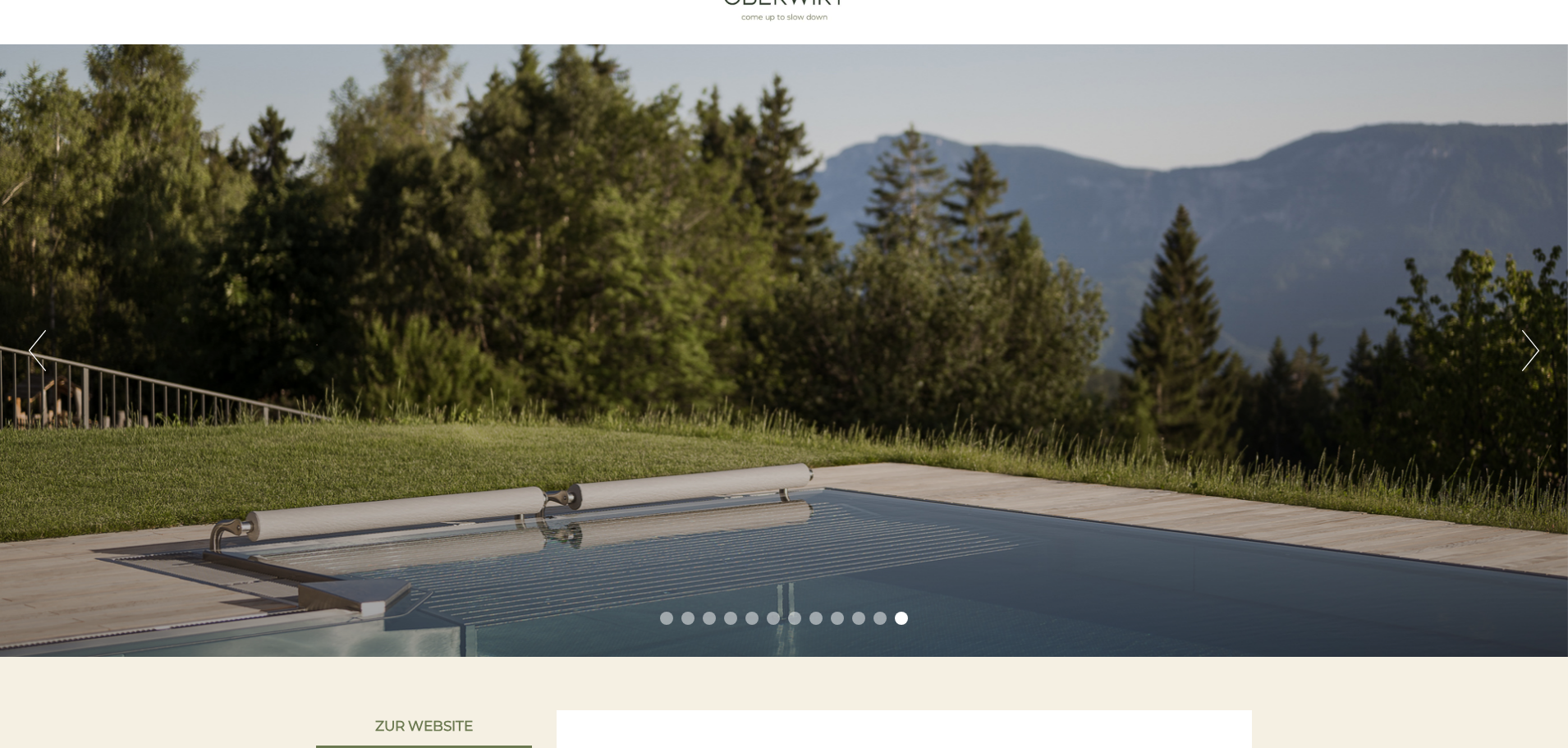
click at [1530, 357] on button "Next" at bounding box center [1530, 351] width 17 height 41
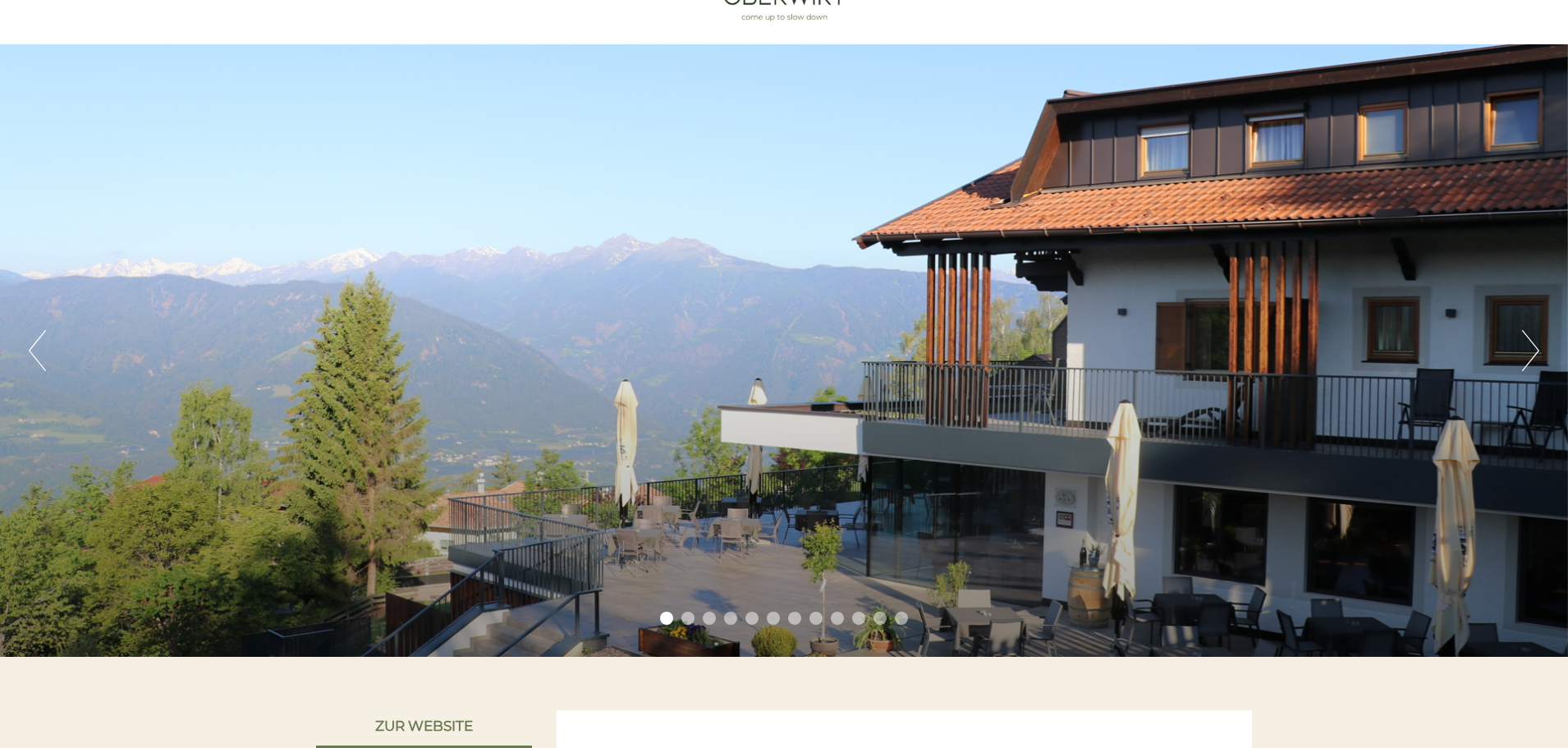
click at [1530, 358] on button "Next" at bounding box center [1530, 351] width 17 height 41
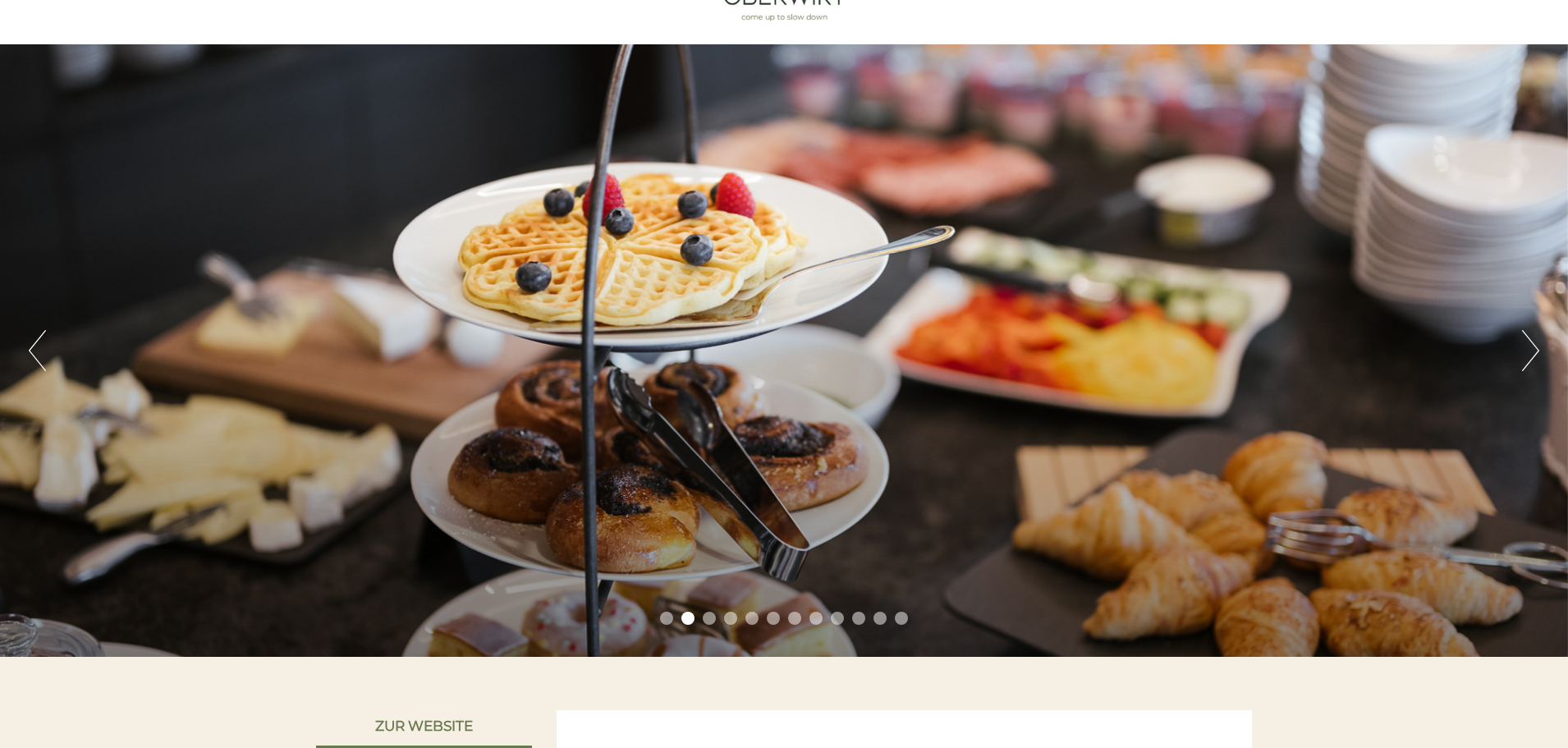
click at [1526, 361] on button "Next" at bounding box center [1530, 351] width 17 height 41
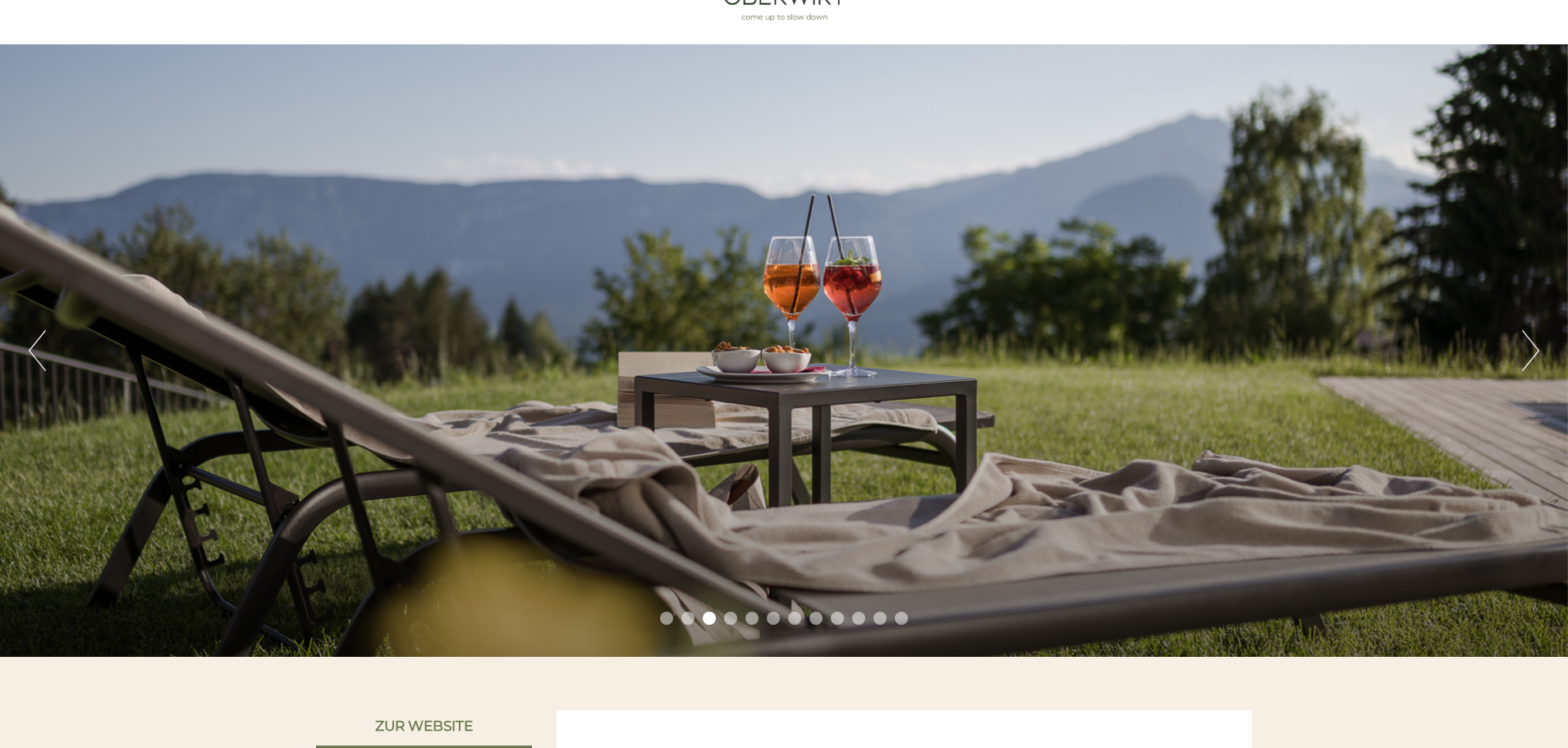
click at [1524, 361] on button "Next" at bounding box center [1530, 351] width 17 height 41
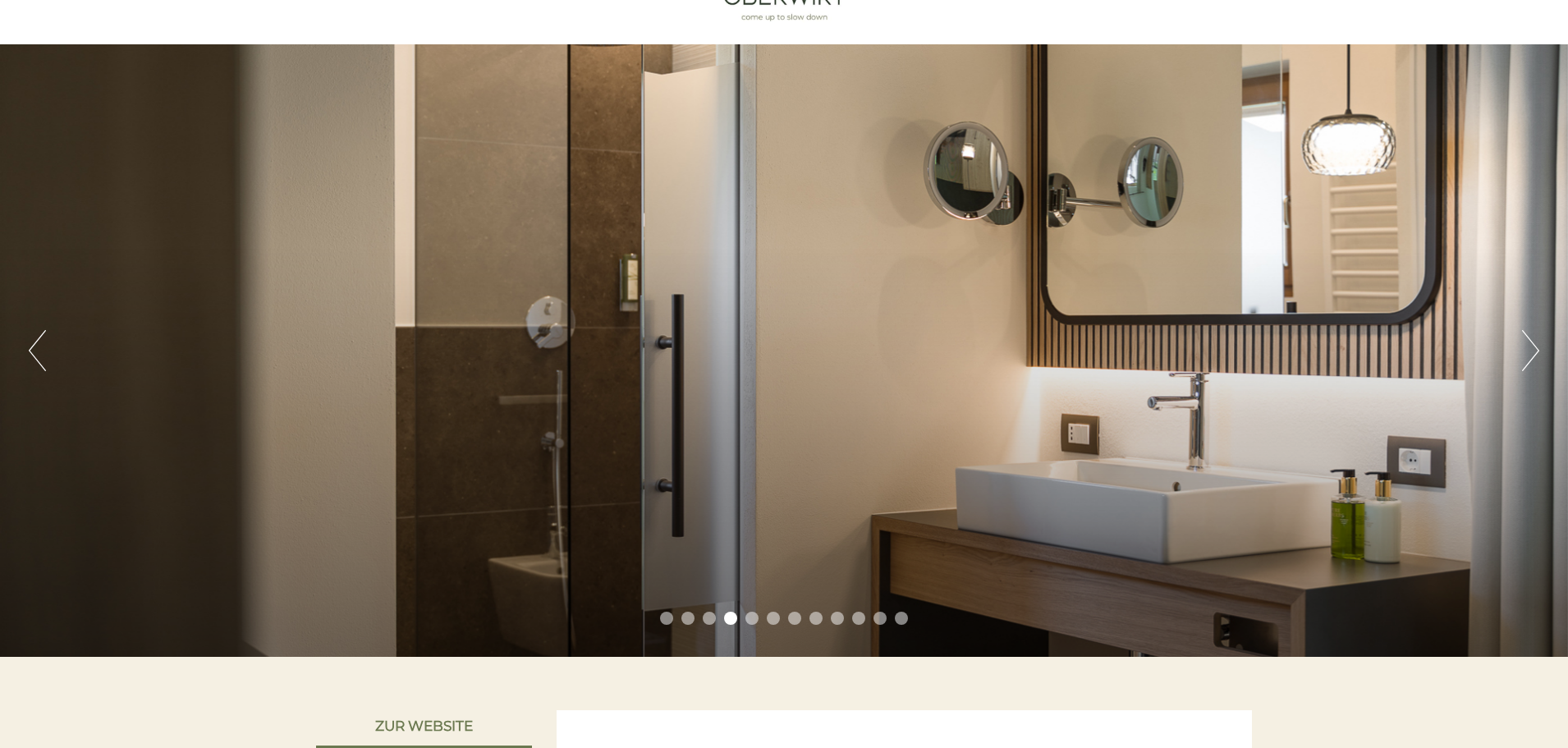
click at [1517, 368] on div "Previous Next 1 2 3 4 5 6 7 8 9 10 11 12" at bounding box center [784, 351] width 1568 height 613
click at [1530, 349] on button "Next" at bounding box center [1530, 351] width 17 height 41
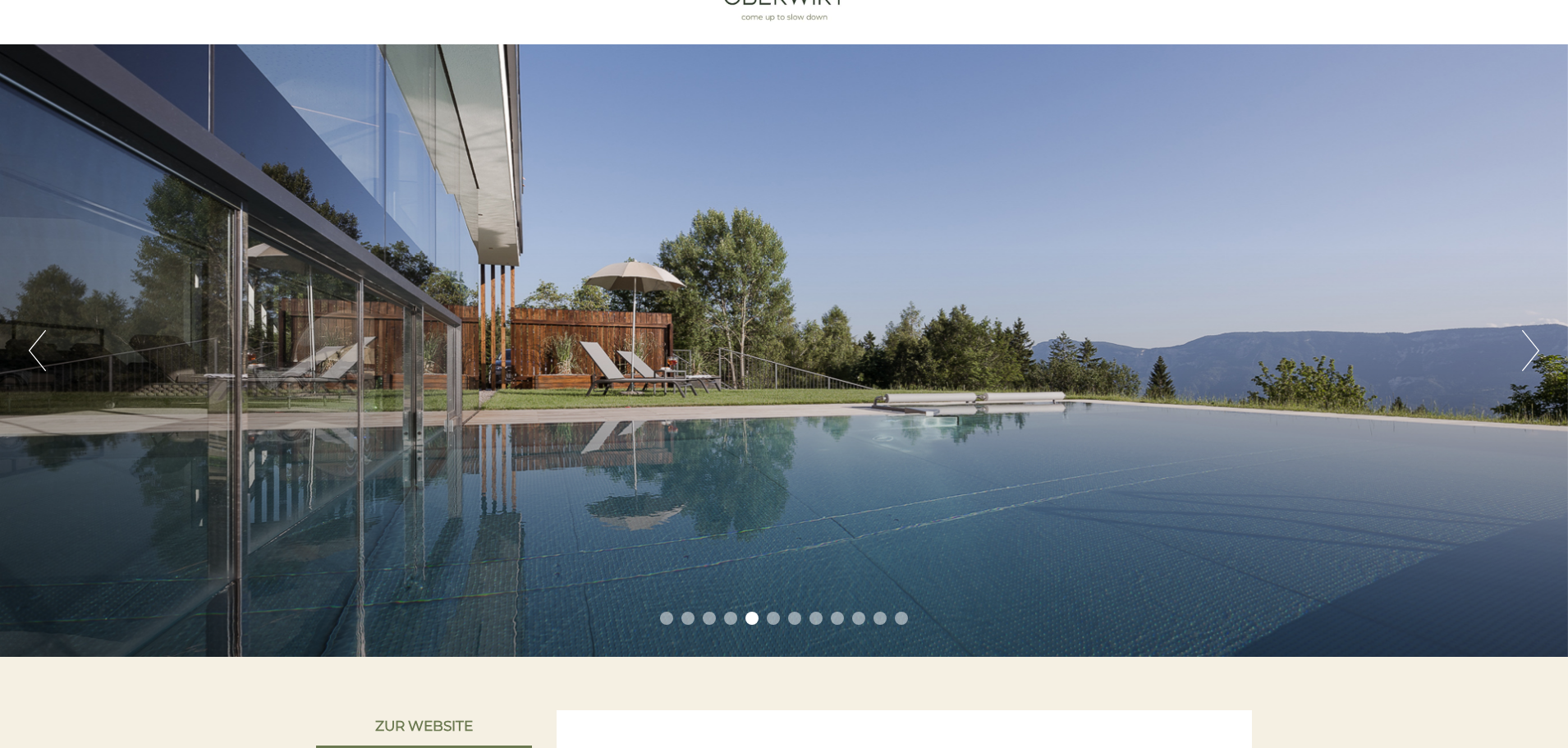
click at [1532, 349] on button "Next" at bounding box center [1530, 351] width 17 height 41
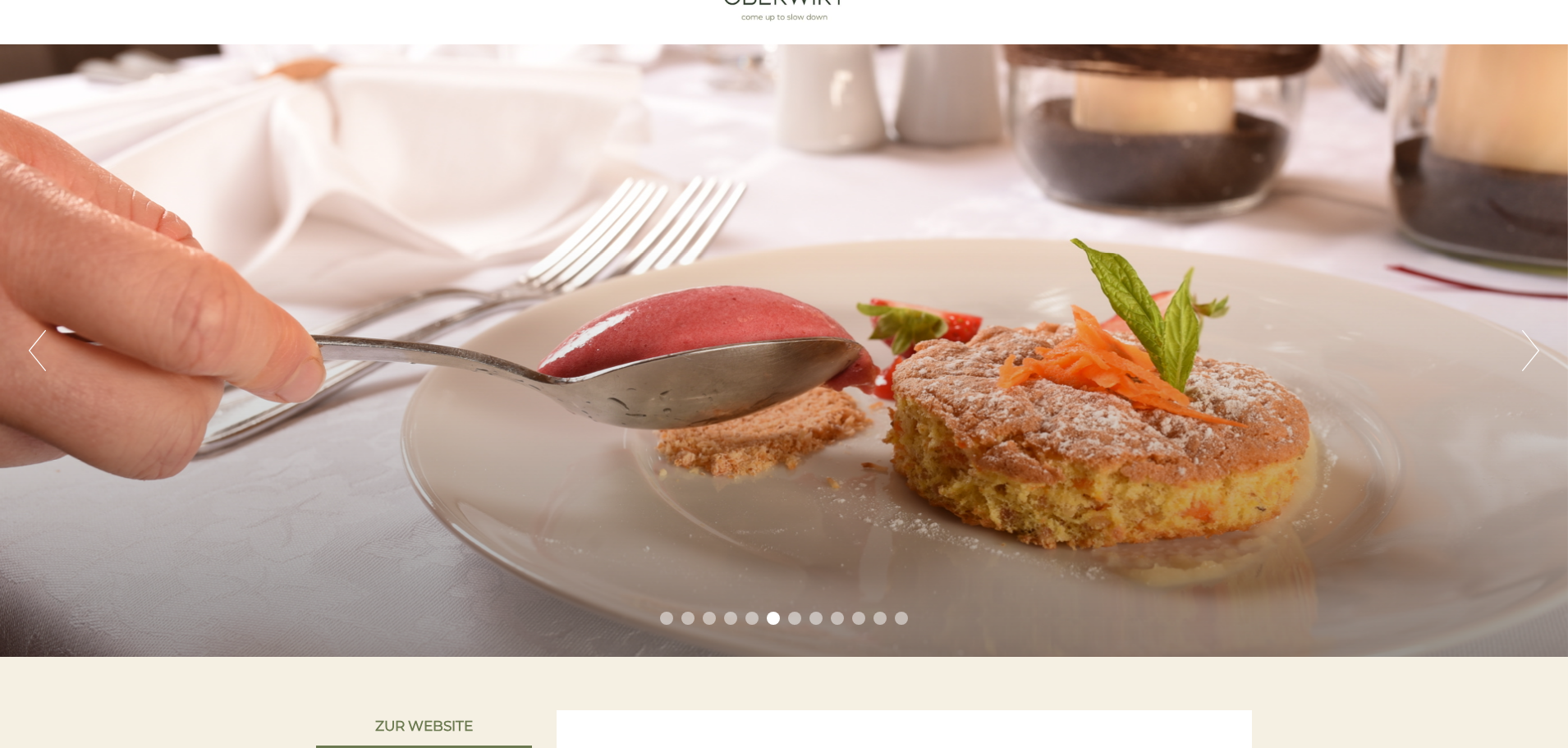
click at [1532, 349] on button "Next" at bounding box center [1530, 351] width 17 height 41
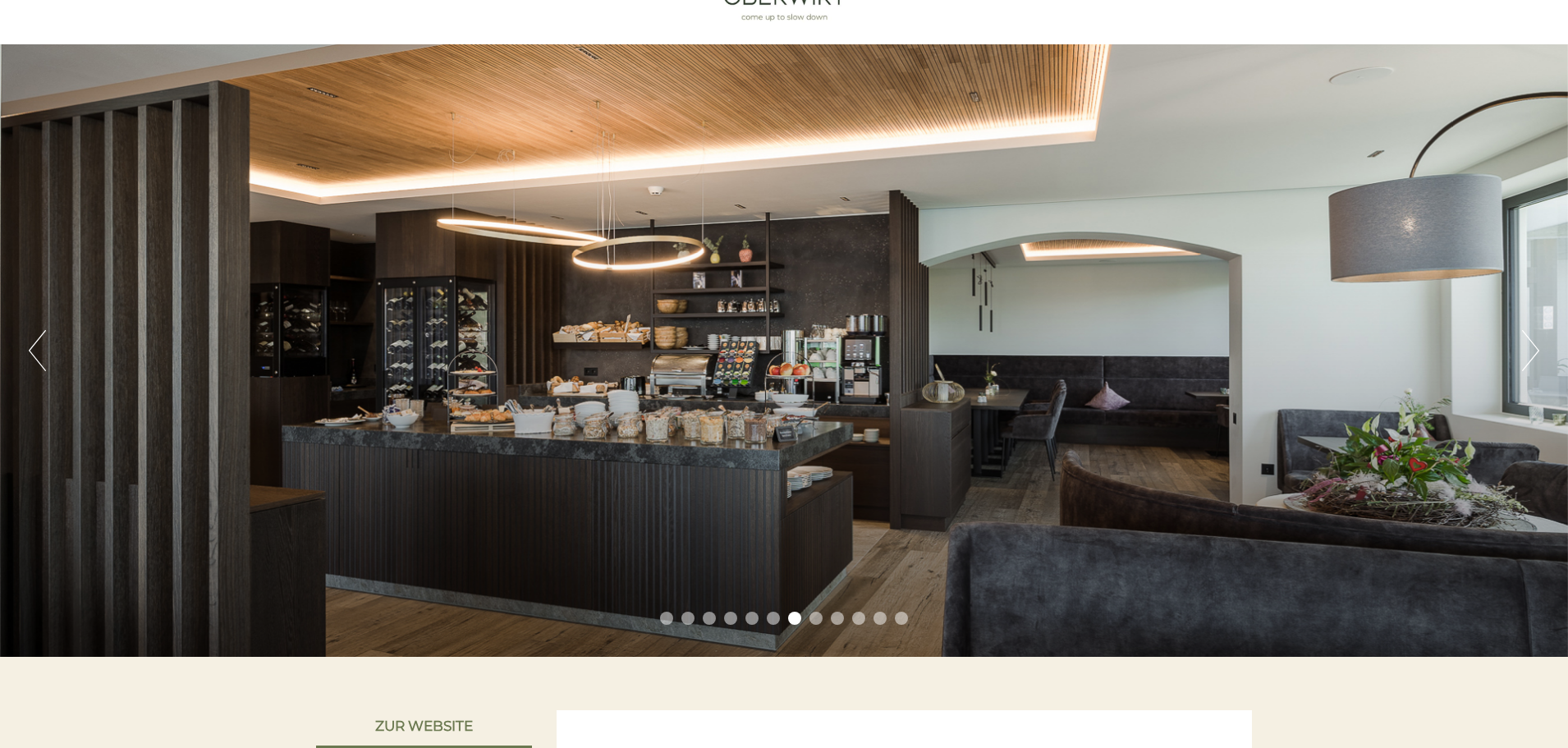
click at [1534, 351] on button "Next" at bounding box center [1530, 351] width 17 height 41
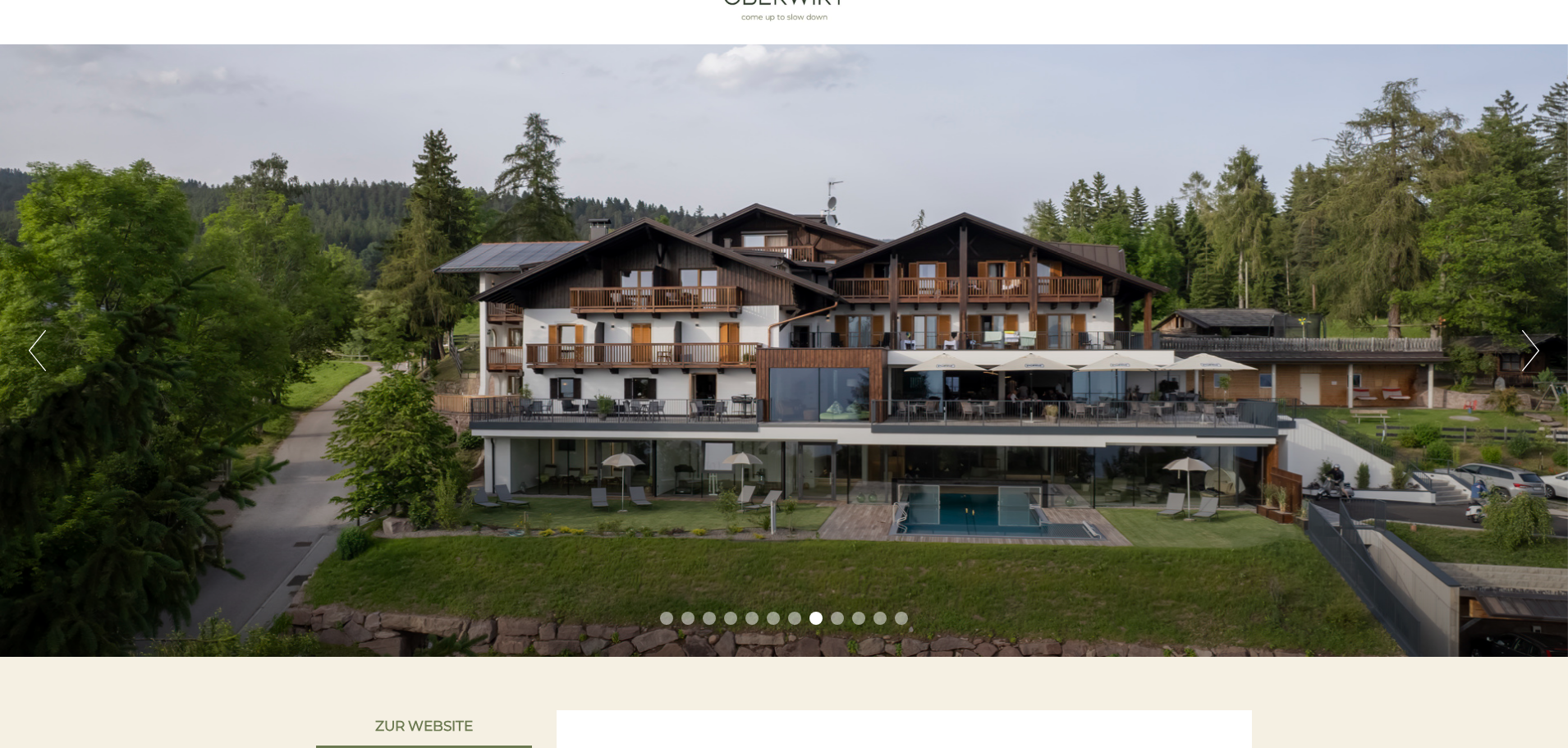
click at [1534, 351] on button "Next" at bounding box center [1530, 351] width 17 height 41
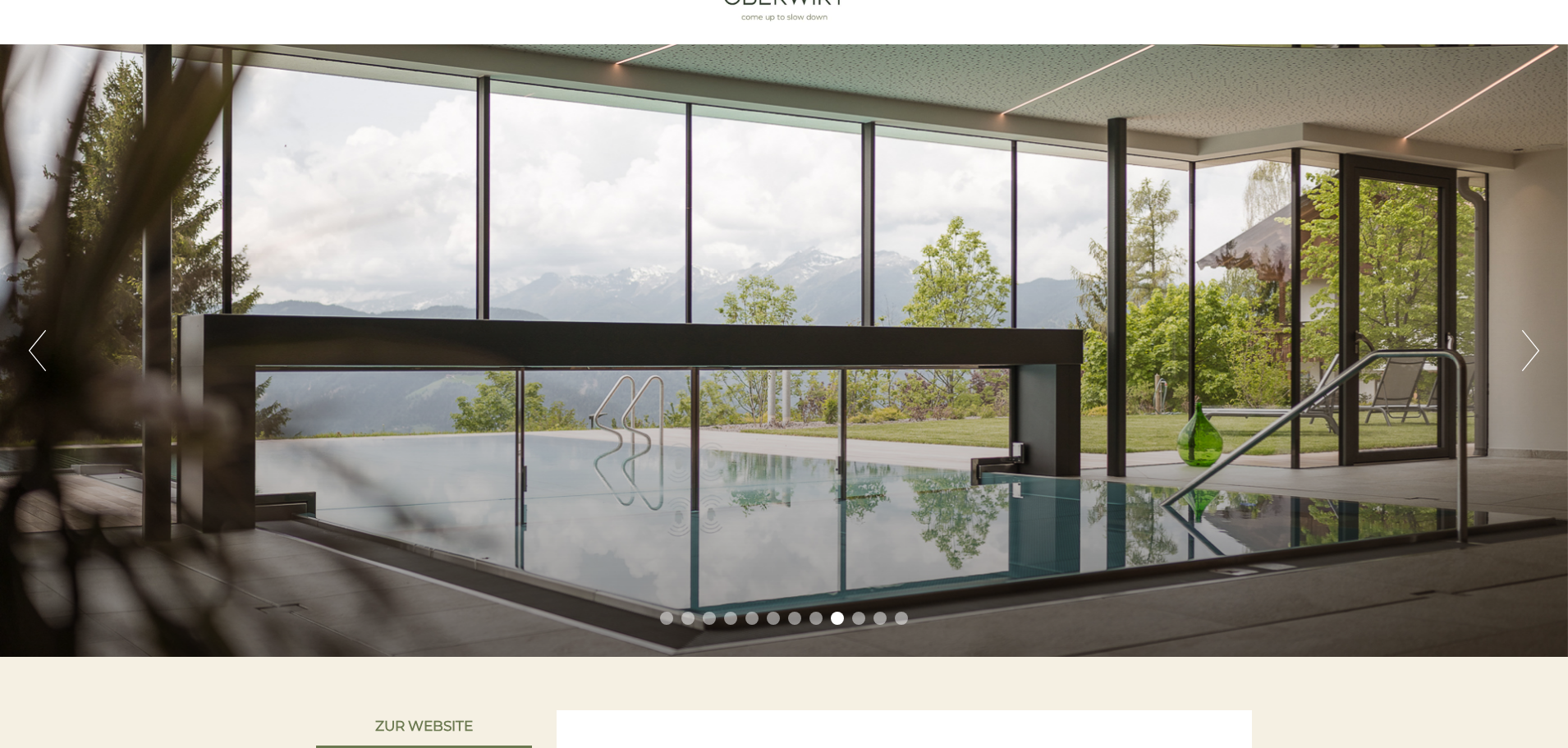
click at [1534, 352] on button "Next" at bounding box center [1530, 351] width 17 height 41
